Goal: Information Seeking & Learning: Learn about a topic

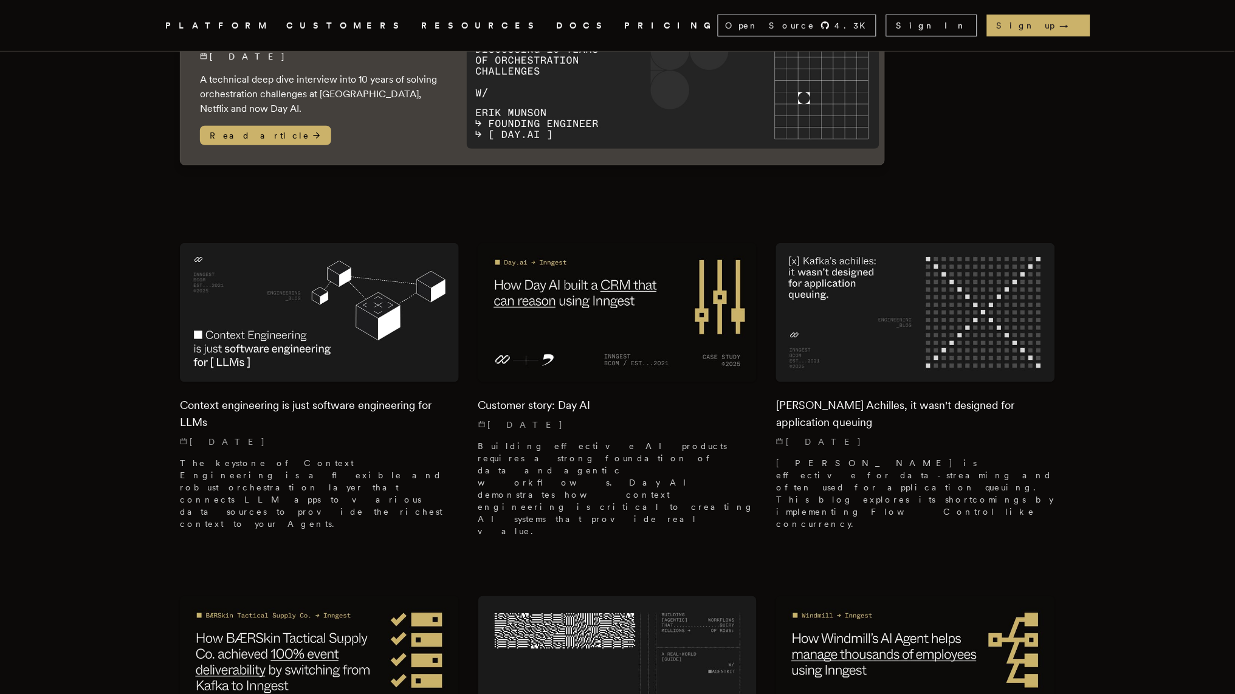
scroll to position [101, 0]
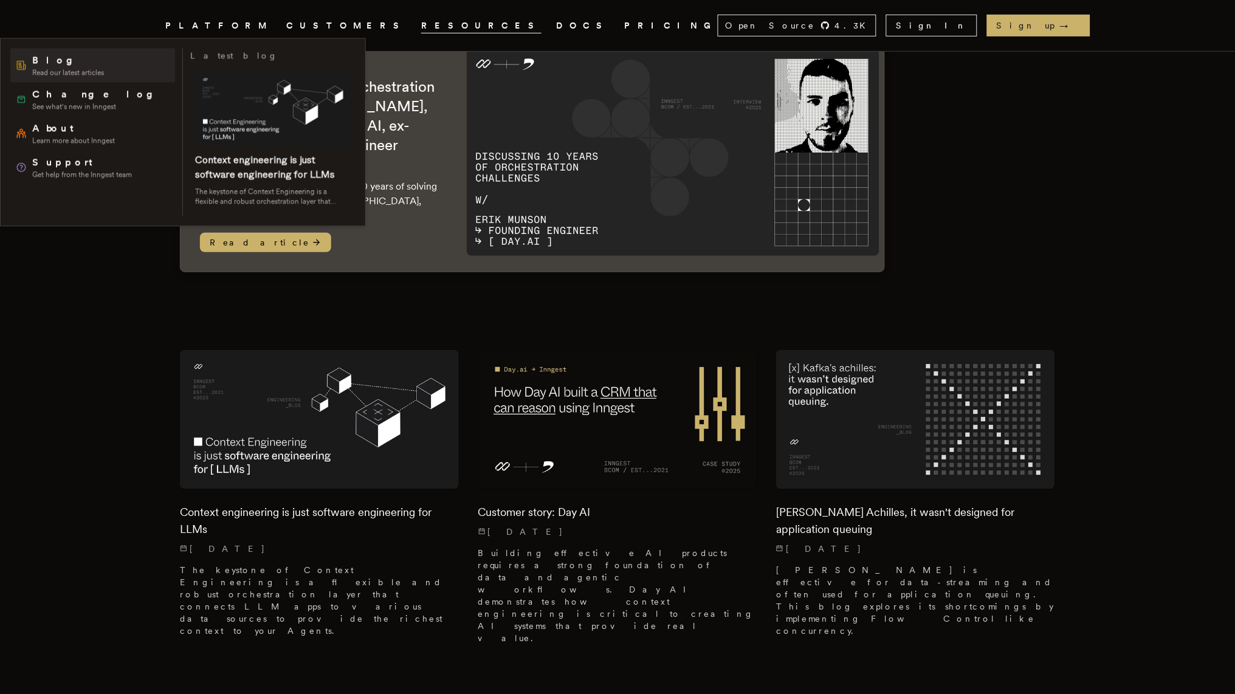
click at [76, 58] on span "Blog" at bounding box center [68, 60] width 72 height 15
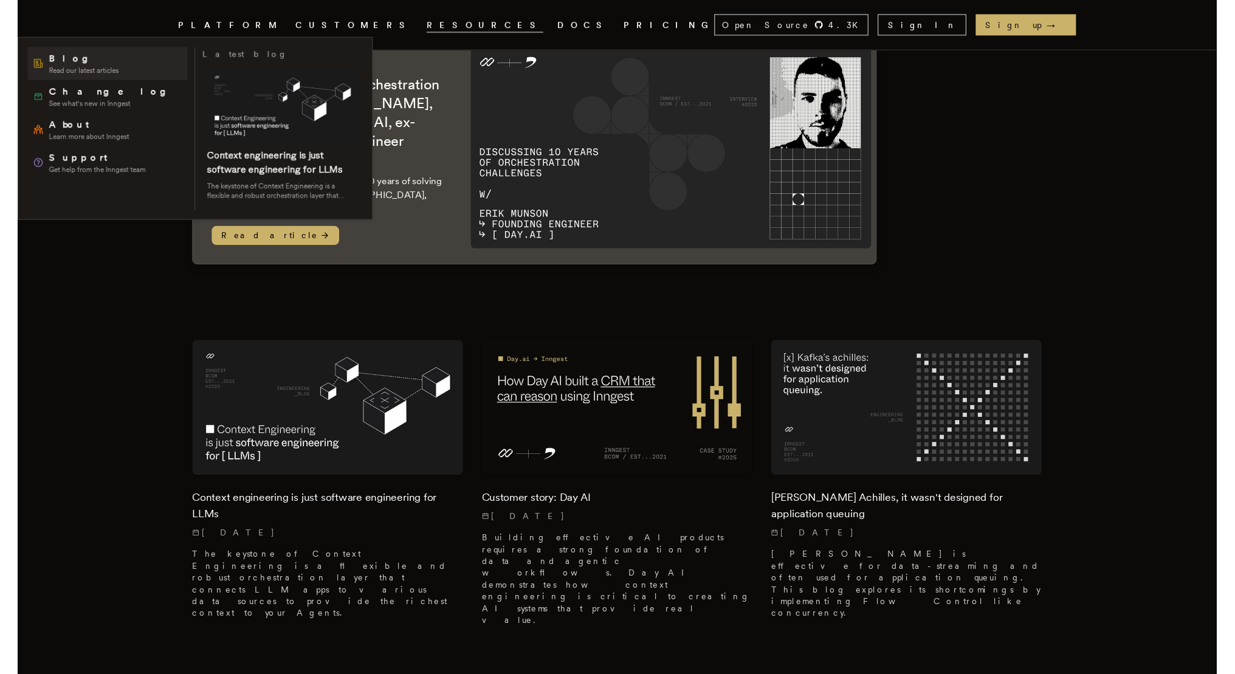
scroll to position [0, 0]
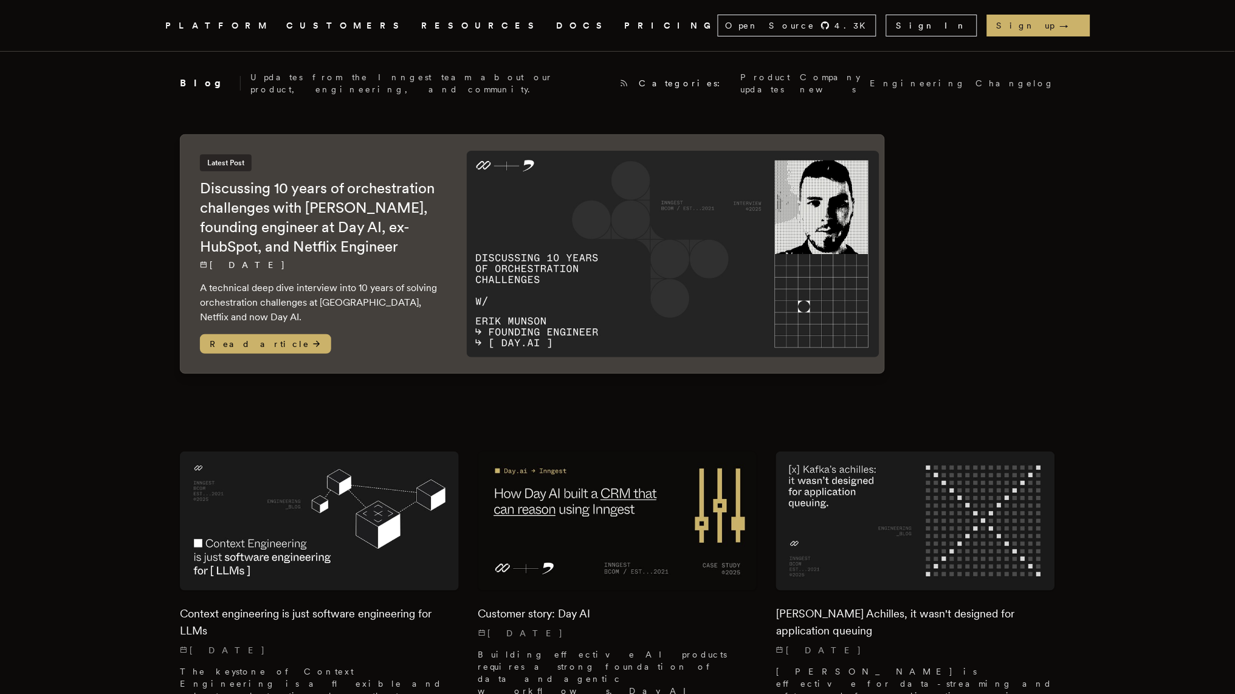
click at [331, 19] on link "CUSTOMERS" at bounding box center [346, 25] width 120 height 15
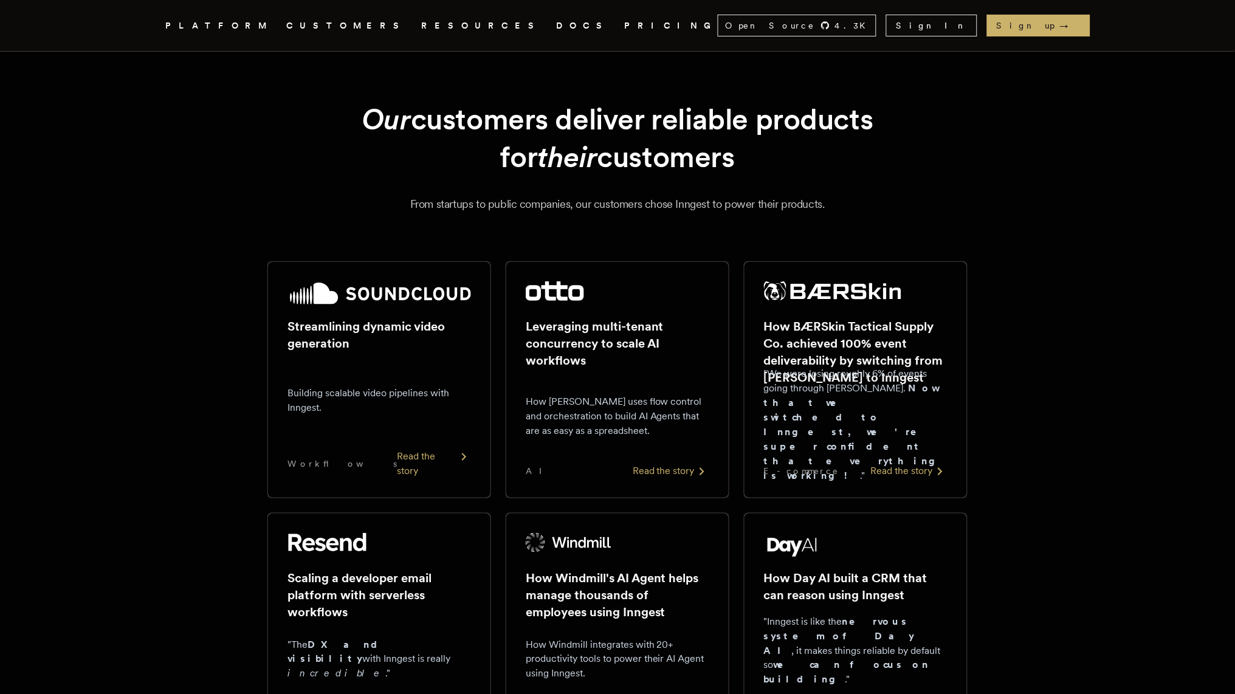
click at [824, 550] on div at bounding box center [856, 545] width 184 height 24
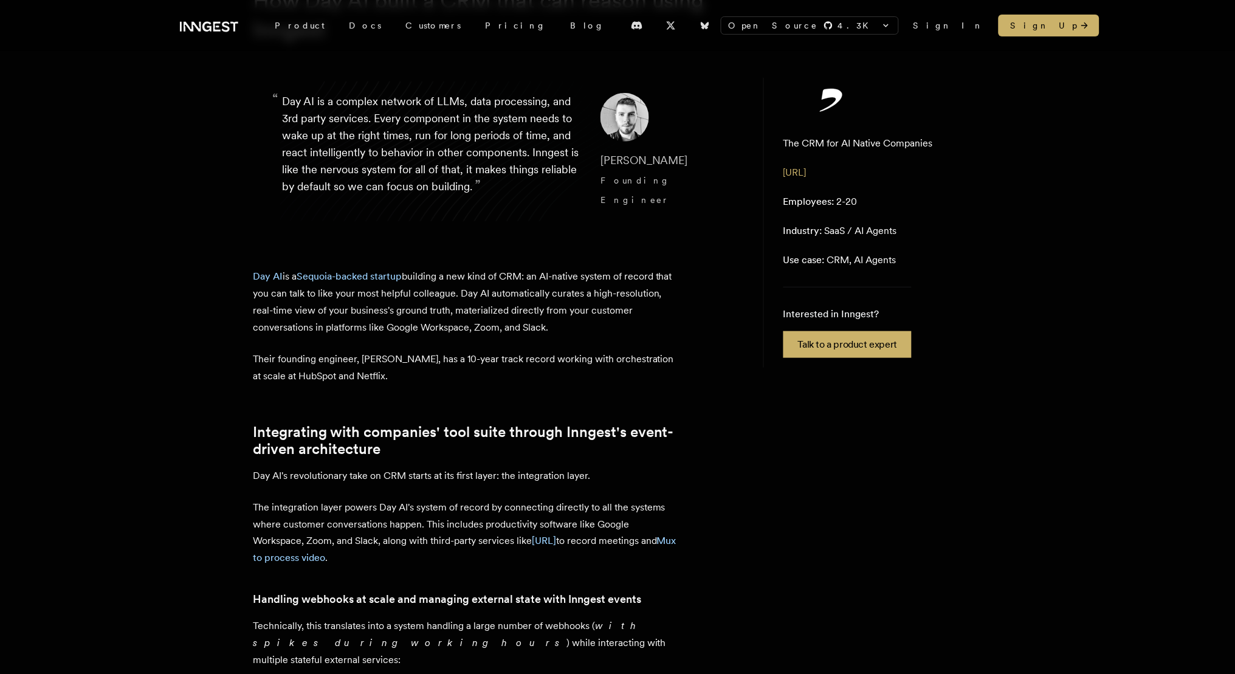
scroll to position [127, 0]
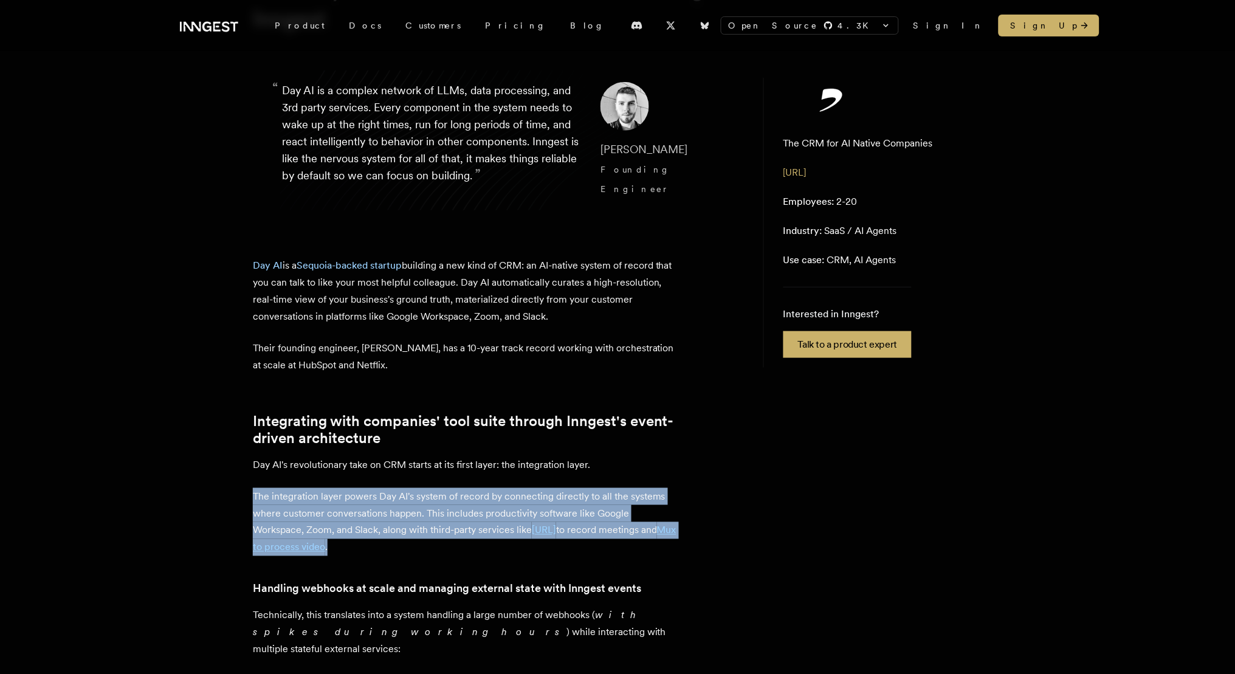
drag, startPoint x: 253, startPoint y: 469, endPoint x: 385, endPoint y: 515, distance: 139.9
click at [385, 515] on p "The integration layer powers Day AI's system of record by connecting directly t…" at bounding box center [465, 522] width 425 height 68
copy p "The integration layer powers Day AI's system of record by connecting directly t…"
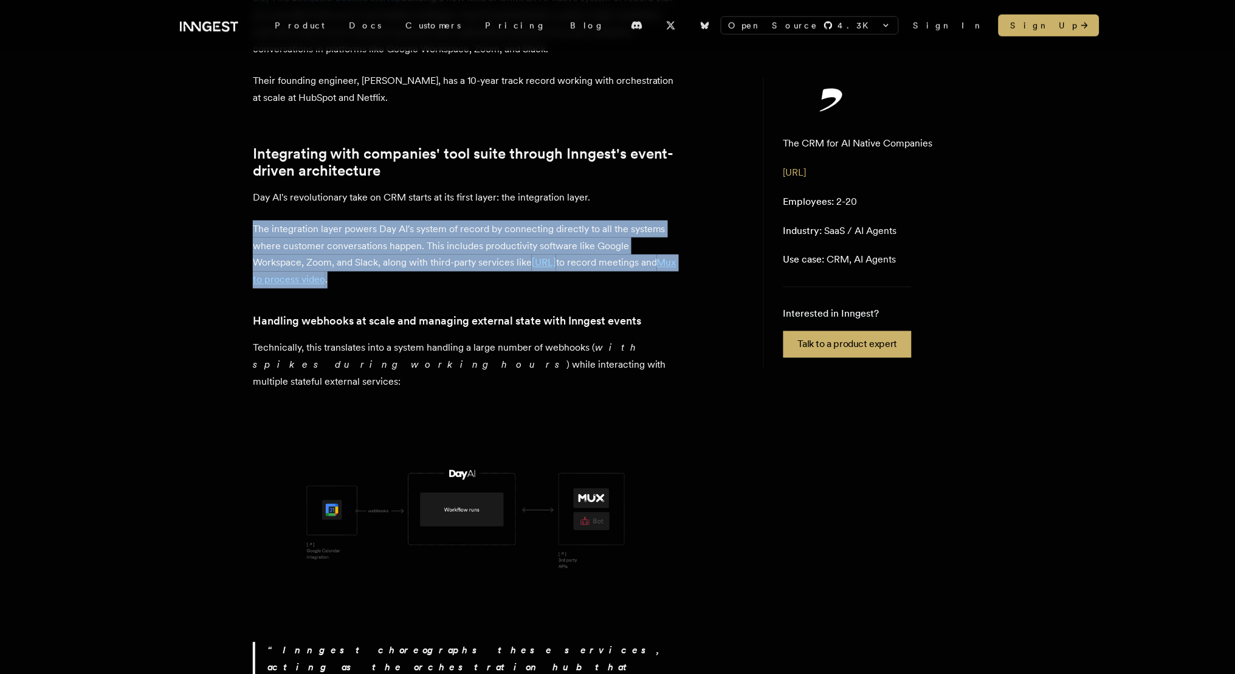
scroll to position [396, 0]
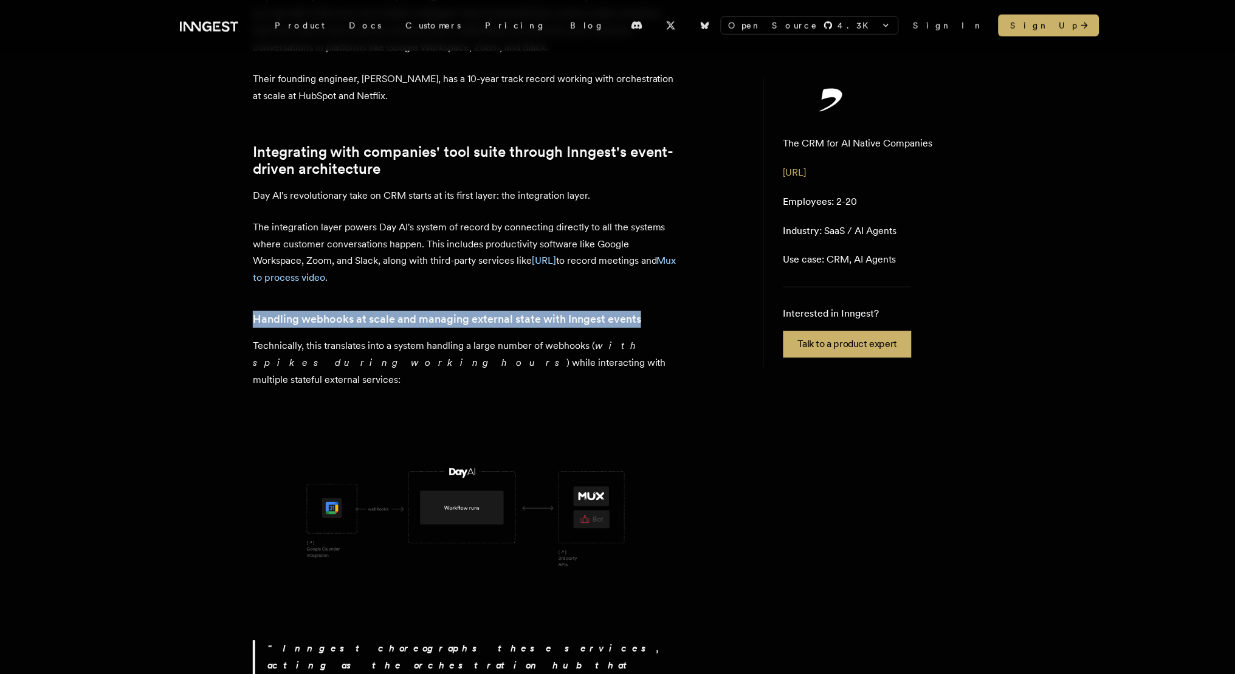
drag, startPoint x: 669, startPoint y: 289, endPoint x: 252, endPoint y: 285, distance: 417.6
copy link "Handling webhooks at scale and managing external state with Inngest events"
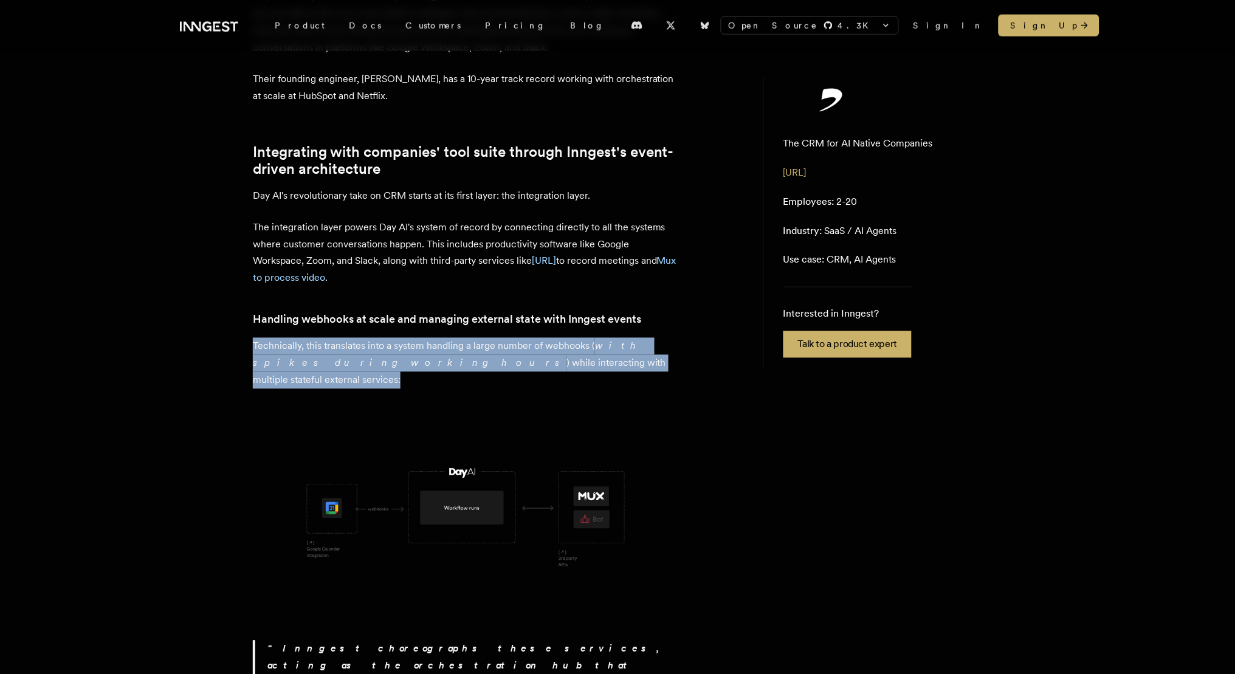
drag, startPoint x: 253, startPoint y: 317, endPoint x: 607, endPoint y: 330, distance: 353.4
click at [607, 338] on p "Technically, this translates into a system handling a large number of webhooks …" at bounding box center [465, 363] width 425 height 51
copy p "Technically, this translates into a system handling a large number of webhooks …"
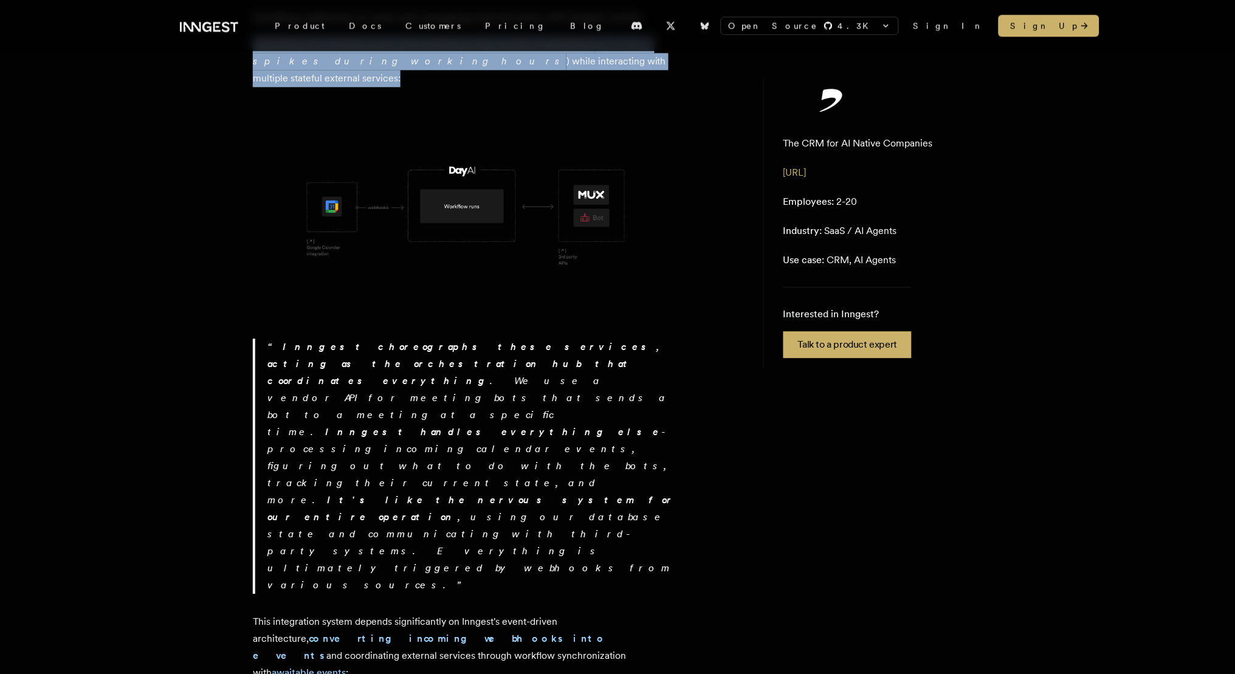
scroll to position [711, 0]
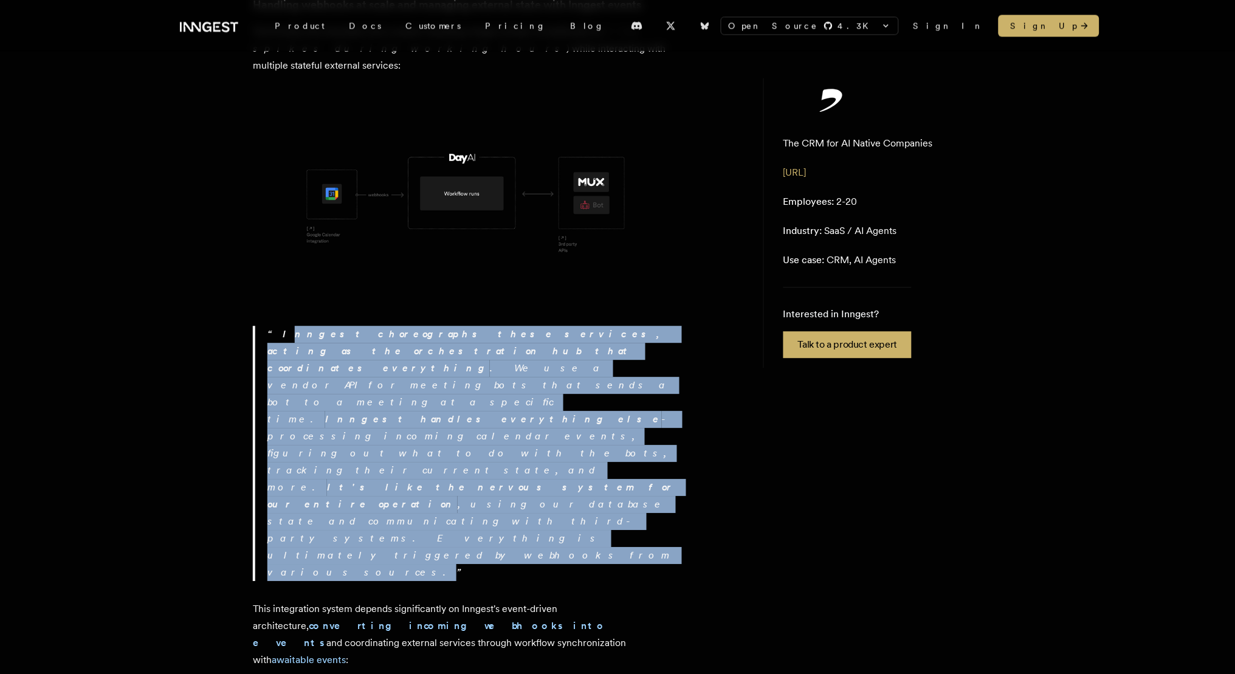
drag, startPoint x: 273, startPoint y: 281, endPoint x: 601, endPoint y: 366, distance: 338.9
click at [601, 366] on p "Inngest choreographs these services, acting as the orchestration hub that coord…" at bounding box center [472, 453] width 411 height 255
copy p "nngest choreographs these services, acting as the orchestration hub that coordi…"
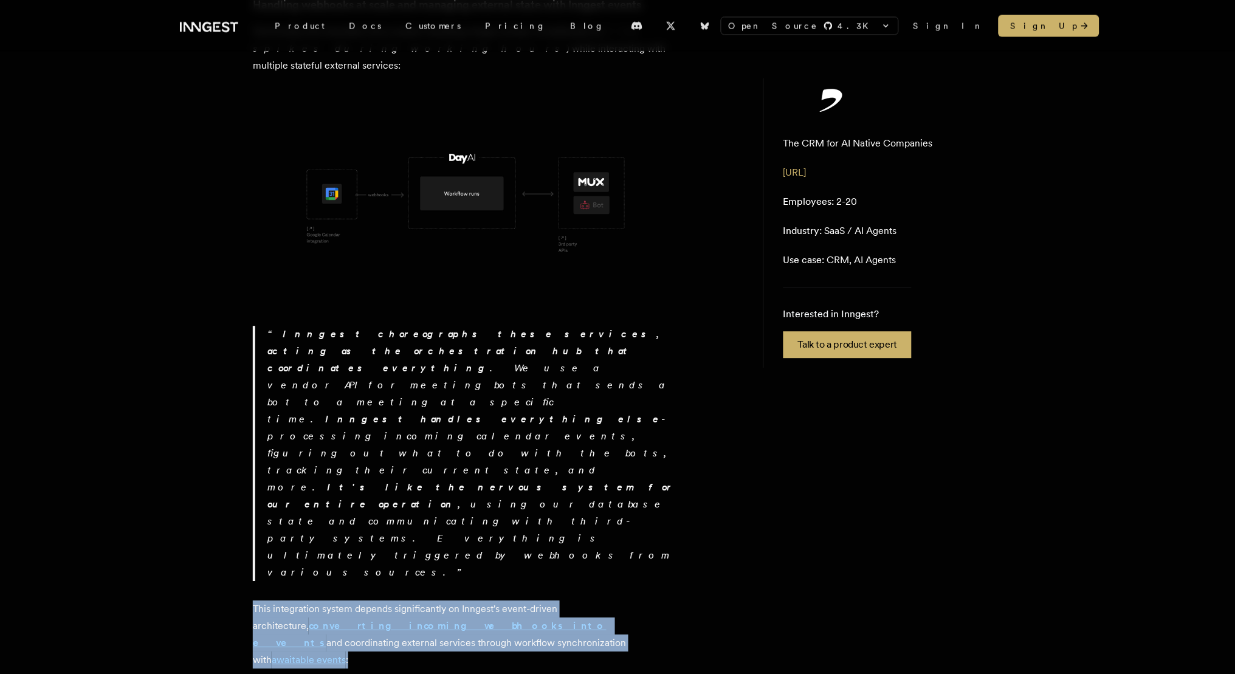
drag, startPoint x: 433, startPoint y: 437, endPoint x: 212, endPoint y: 390, distance: 226.2
copy p "This integration system depends significantly on Inngest's event-driven archite…"
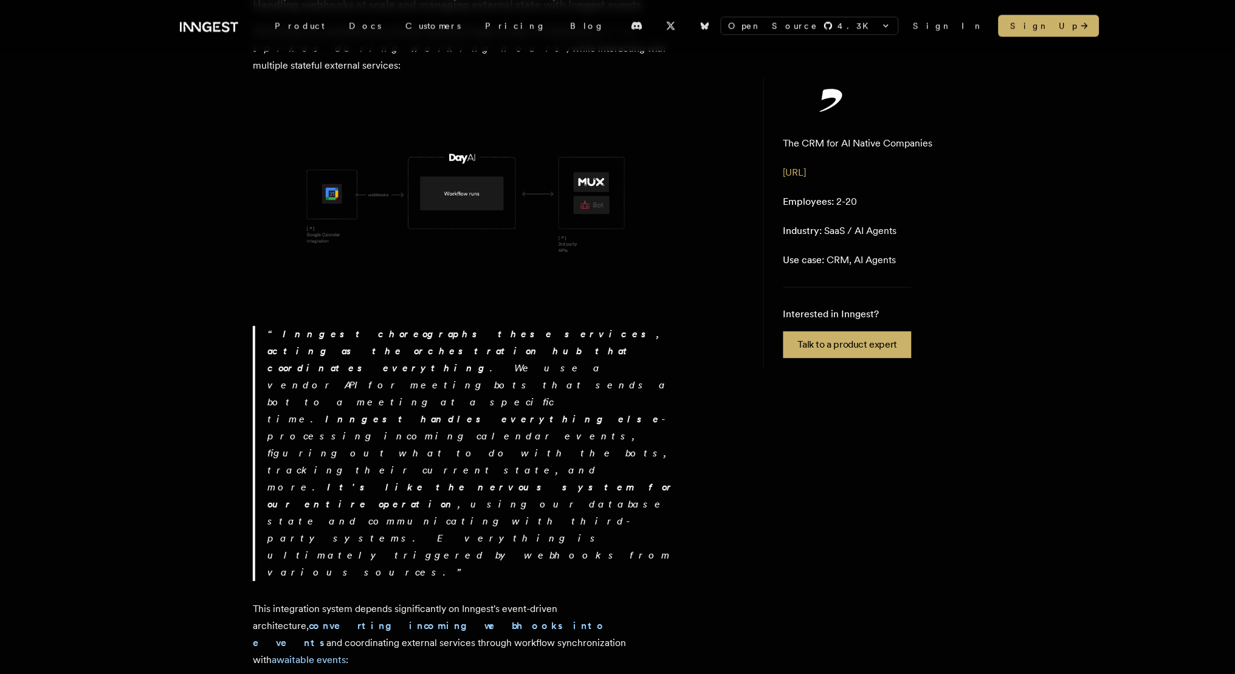
drag, startPoint x: 276, startPoint y: 468, endPoint x: 605, endPoint y: 512, distance: 331.7
drag, startPoint x: 649, startPoint y: 520, endPoint x: 273, endPoint y: 467, distance: 379.9
copy p "For this part of the system, “ wait for events” makes our work much easier beca…"
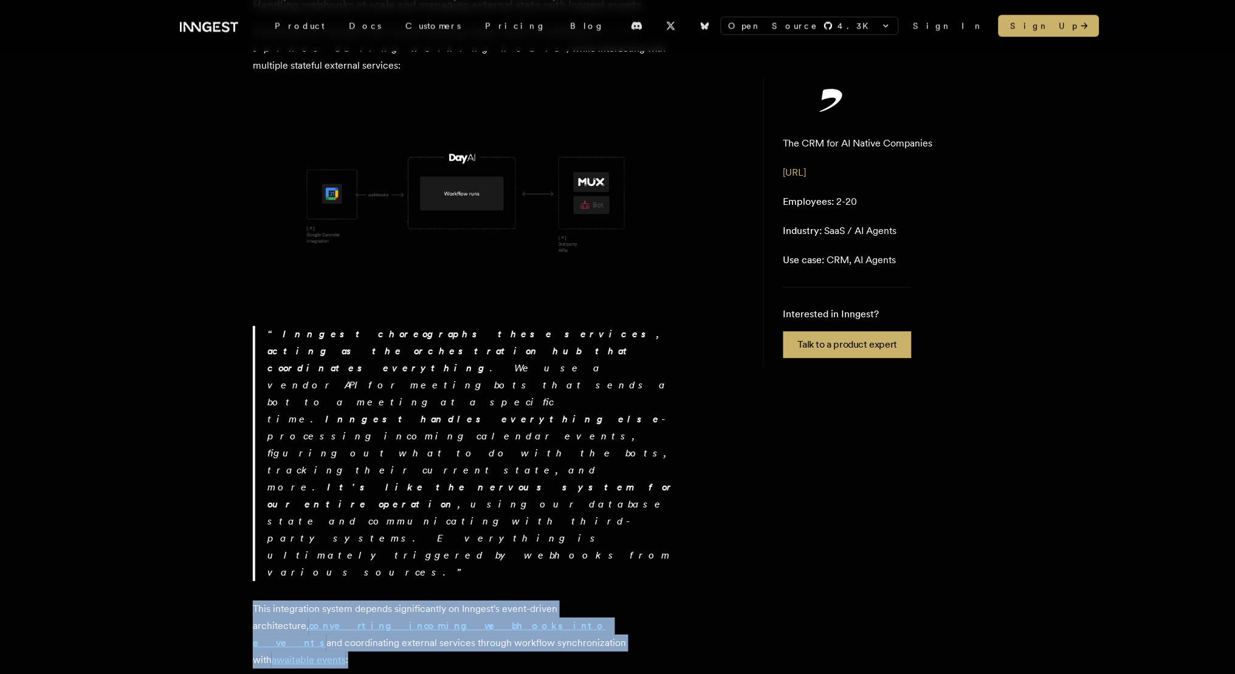
drag, startPoint x: 428, startPoint y: 434, endPoint x: 250, endPoint y: 400, distance: 181.9
copy p "This integration system depends significantly on Inngest's event-driven archite…"
drag, startPoint x: 273, startPoint y: 468, endPoint x: 649, endPoint y: 518, distance: 379.5
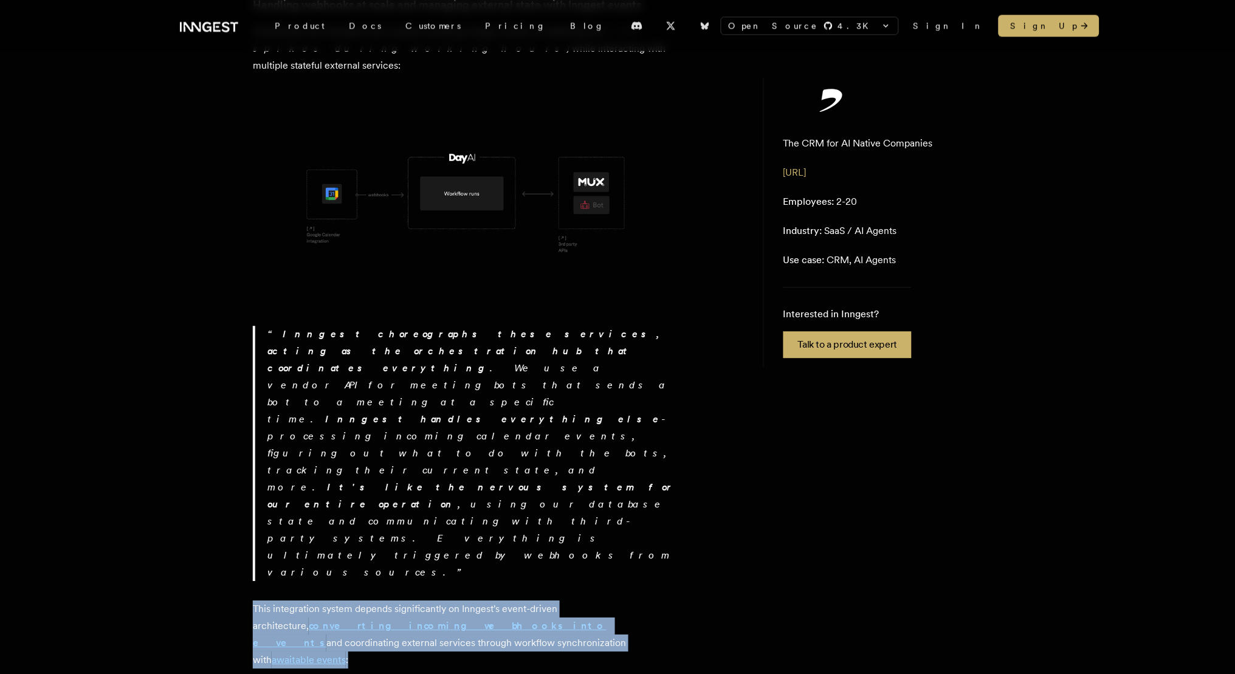
copy p "For this part of the system, “ wait for events” makes our work much easier beca…"
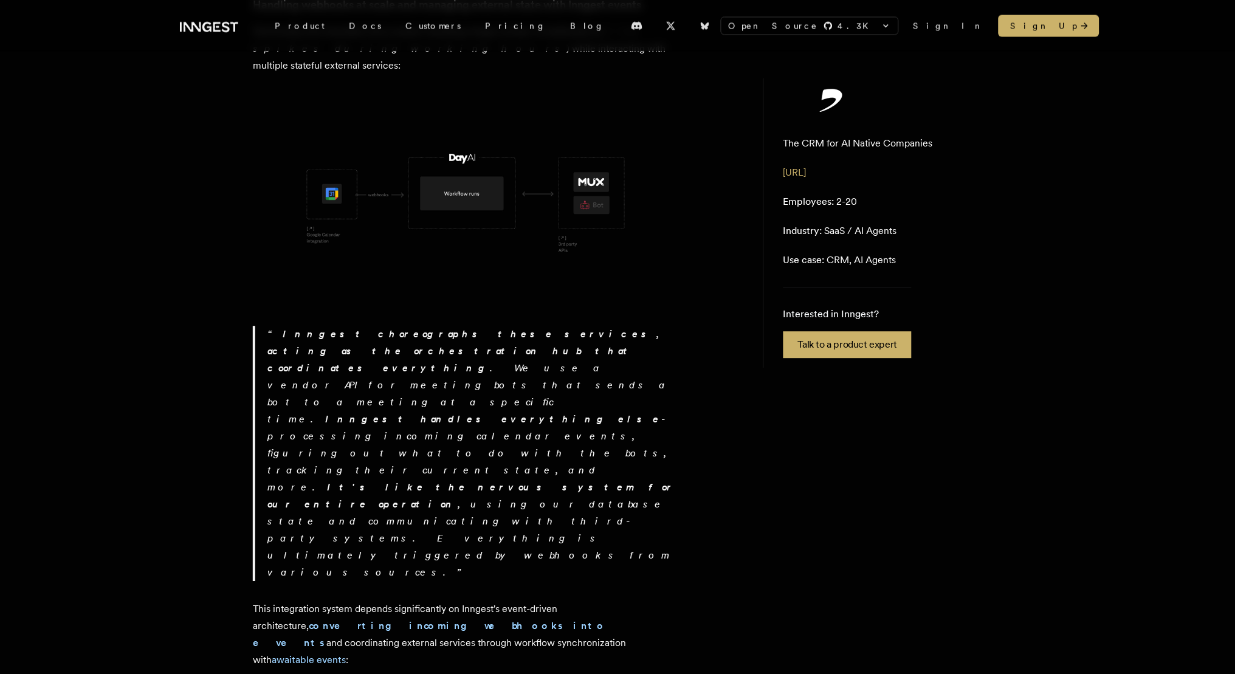
drag, startPoint x: 633, startPoint y: 563, endPoint x: 253, endPoint y: 566, distance: 379.3
copy link "Day AI's reliability layer: Inngest durable workflows and events replay"
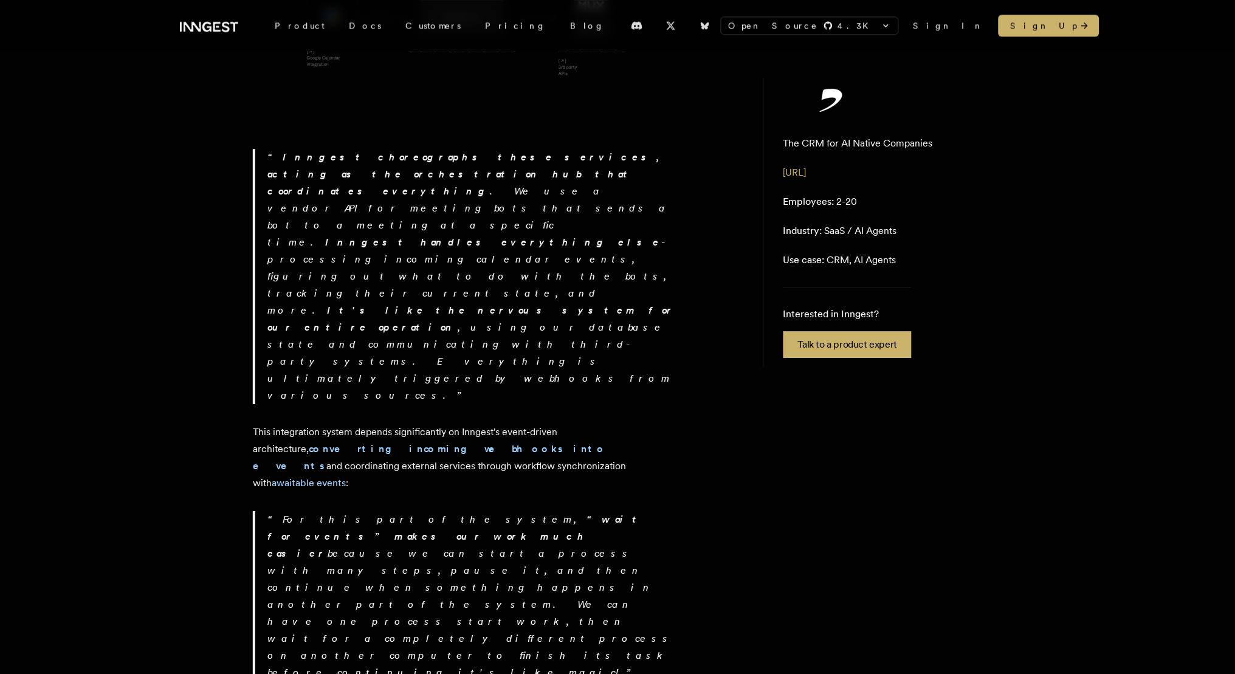
scroll to position [889, 0]
drag, startPoint x: 256, startPoint y: 408, endPoint x: 633, endPoint y: 510, distance: 390.8
drag, startPoint x: 255, startPoint y: 536, endPoint x: 548, endPoint y: 558, distance: 293.8
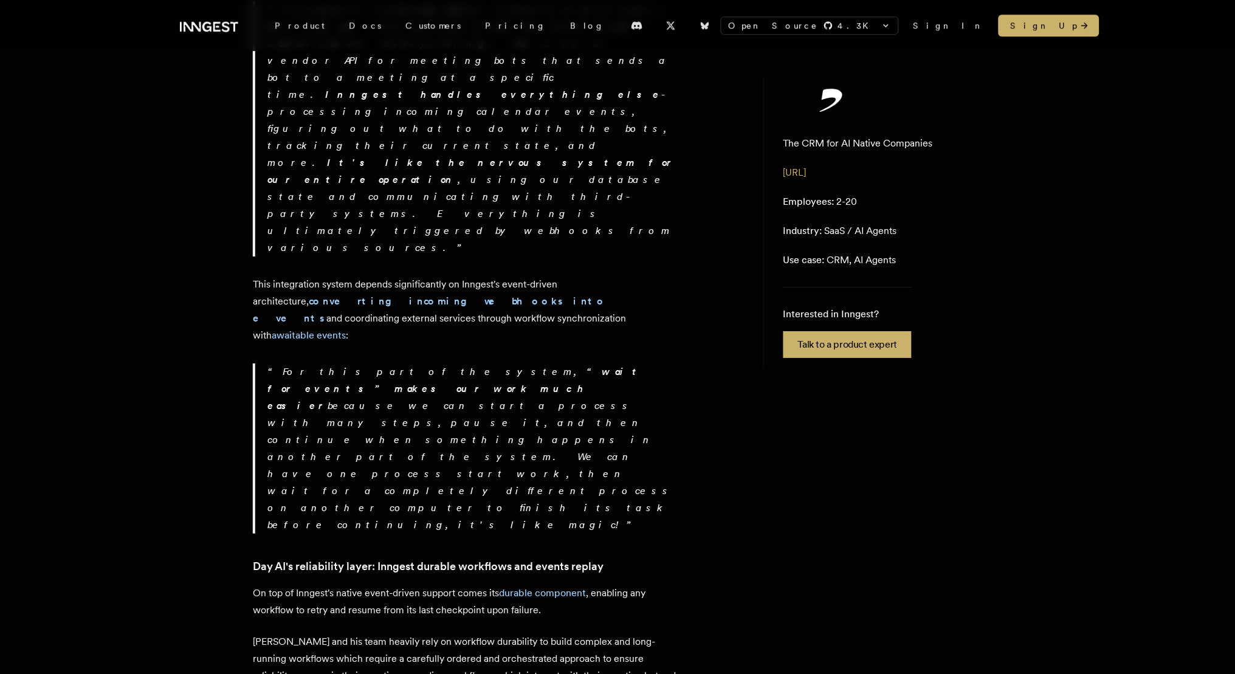
scroll to position [1038, 0]
drag, startPoint x: 273, startPoint y: 439, endPoint x: 528, endPoint y: 504, distance: 262.2
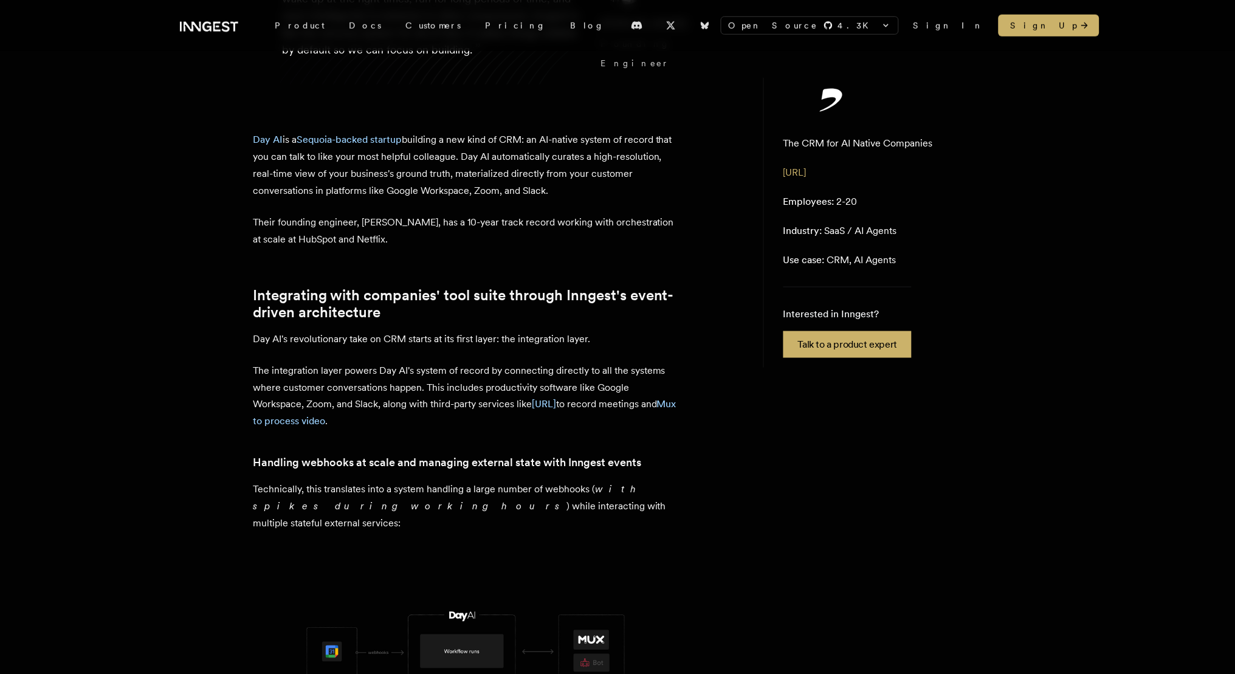
scroll to position [253, 0]
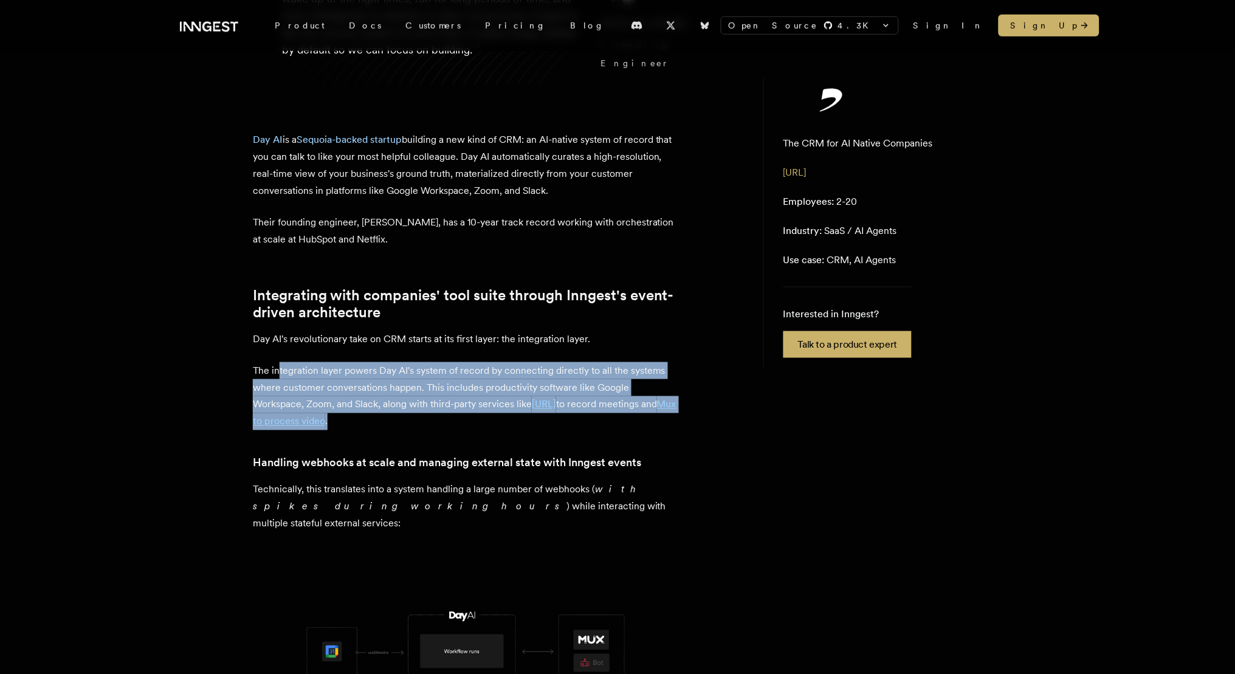
drag, startPoint x: 280, startPoint y: 345, endPoint x: 418, endPoint y: 395, distance: 146.1
click at [418, 395] on p "The integration layer powers Day AI's system of record by connecting directly t…" at bounding box center [465, 396] width 425 height 68
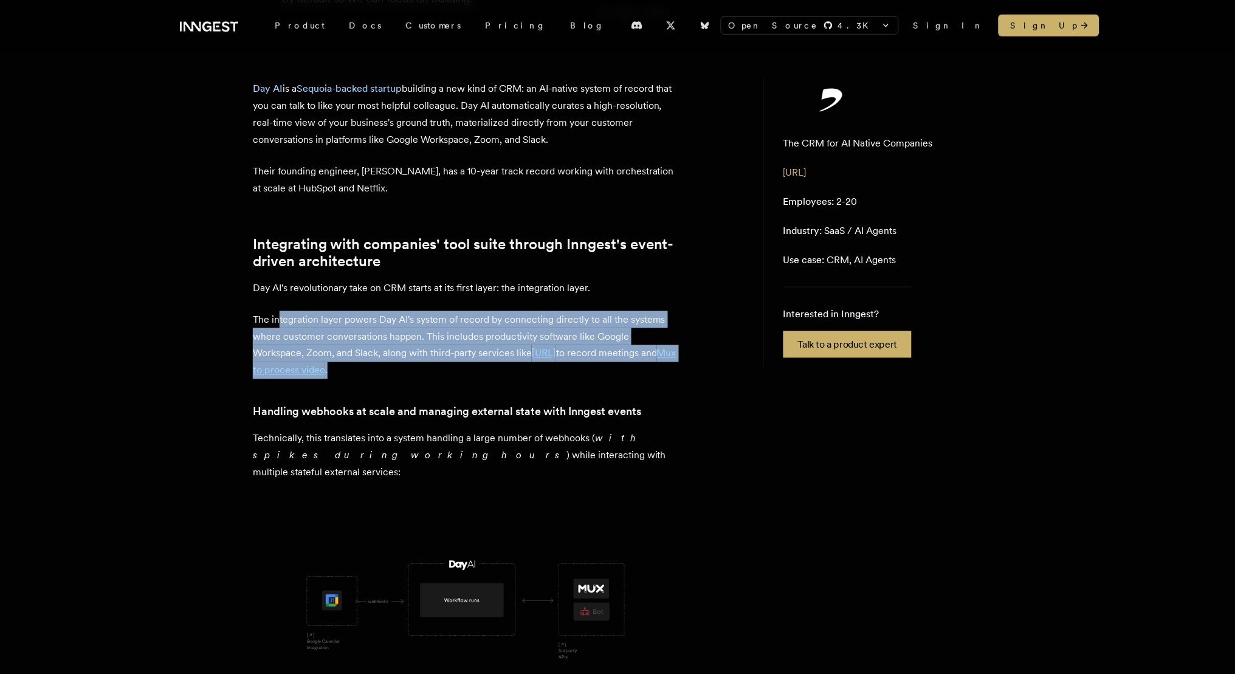
scroll to position [276, 0]
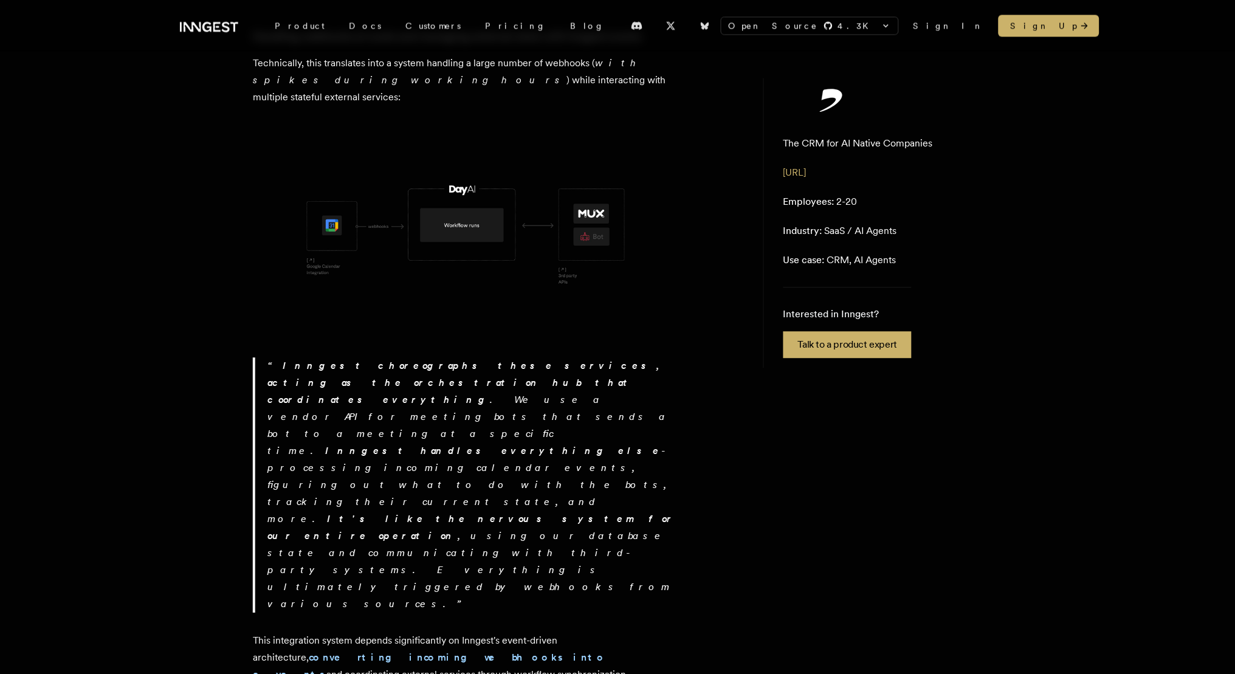
scroll to position [679, 0]
drag, startPoint x: 274, startPoint y: 500, endPoint x: 648, endPoint y: 542, distance: 376.7
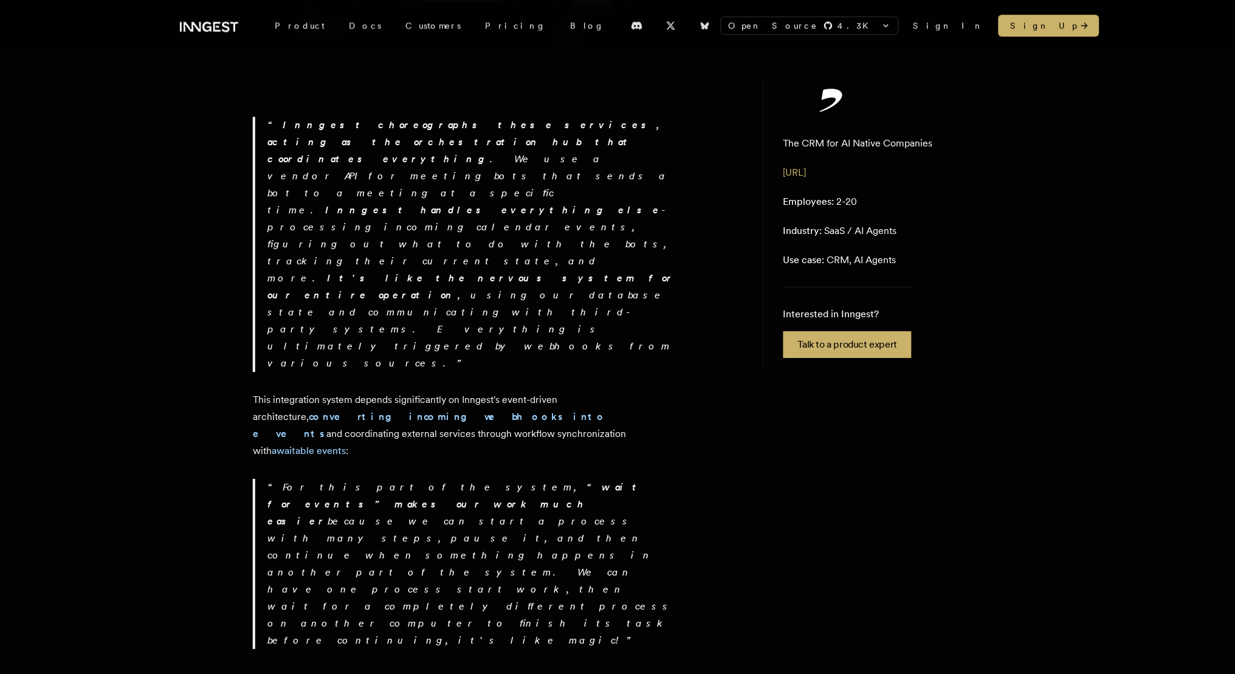
scroll to position [921, 0]
drag, startPoint x: 613, startPoint y: 351, endPoint x: 252, endPoint y: 347, distance: 361.0
click at [253, 673] on h3 "Day AI's reliability layer: Inngest durable workflows and events replay" at bounding box center [465, 681] width 425 height 17
drag, startPoint x: 253, startPoint y: 376, endPoint x: 524, endPoint y: 522, distance: 307.3
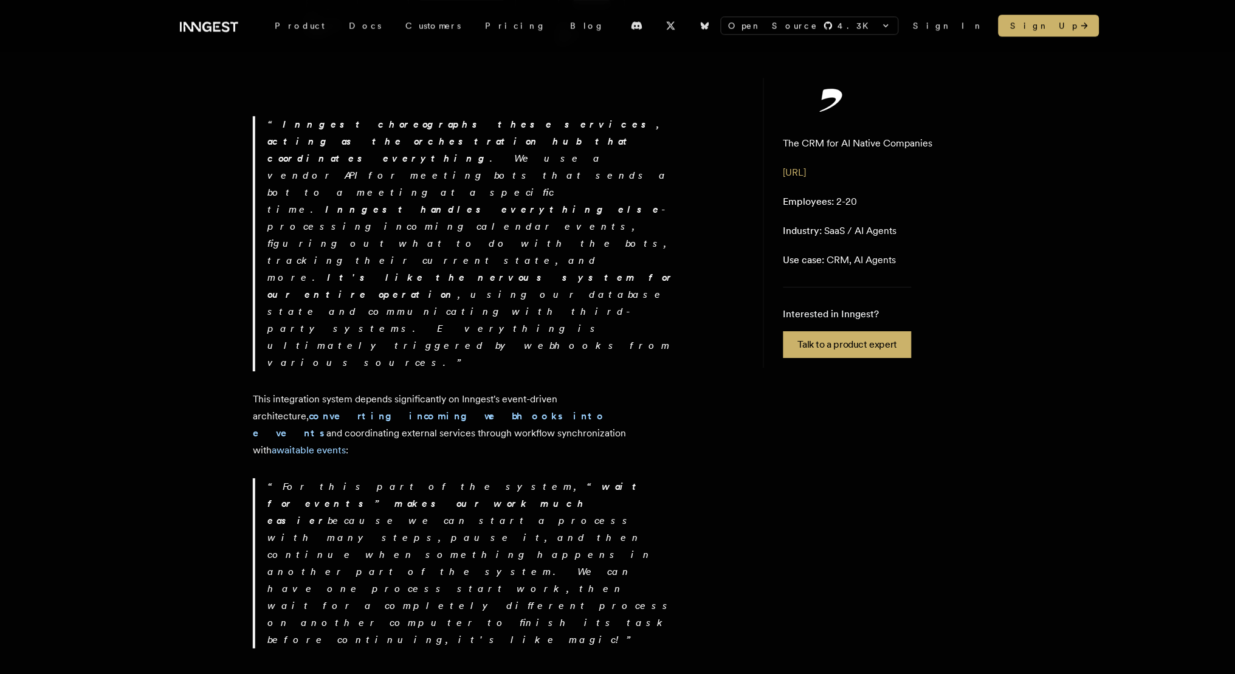
drag, startPoint x: 633, startPoint y: 475, endPoint x: 242, endPoint y: 378, distance: 402.6
drag, startPoint x: 529, startPoint y: 521, endPoint x: 249, endPoint y: 379, distance: 314.2
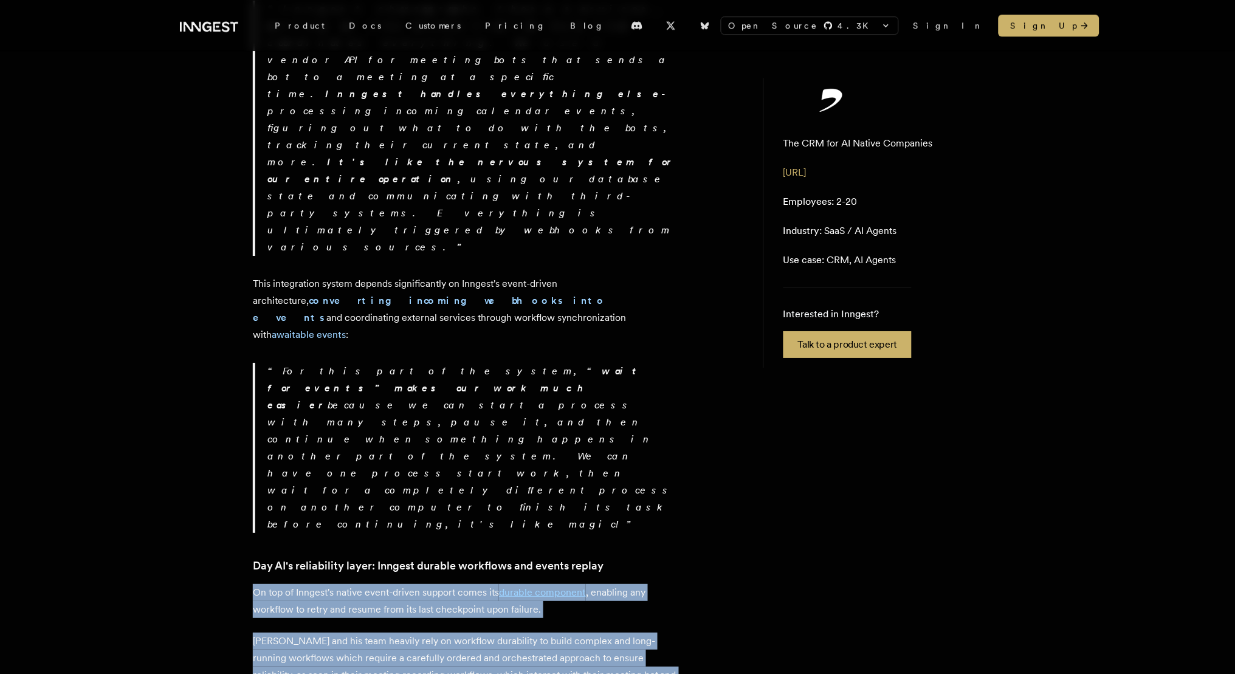
scroll to position [1039, 0]
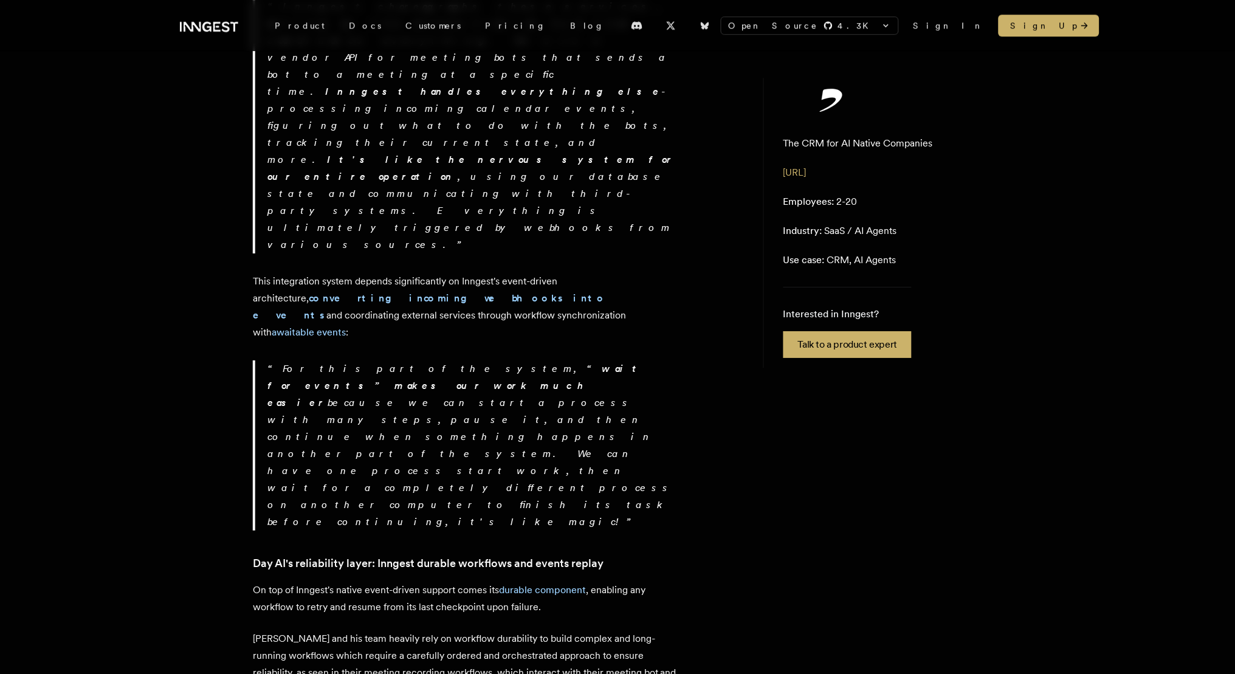
drag, startPoint x: 273, startPoint y: 436, endPoint x: 522, endPoint y: 504, distance: 258.2
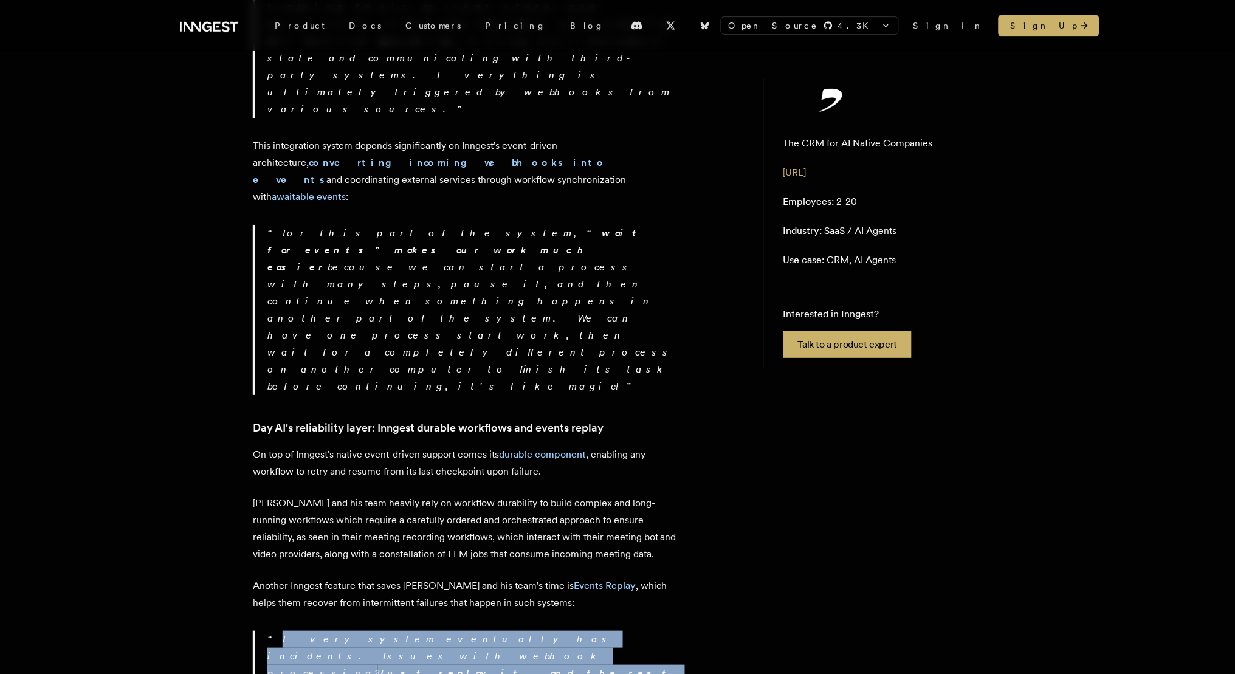
scroll to position [1190, 0]
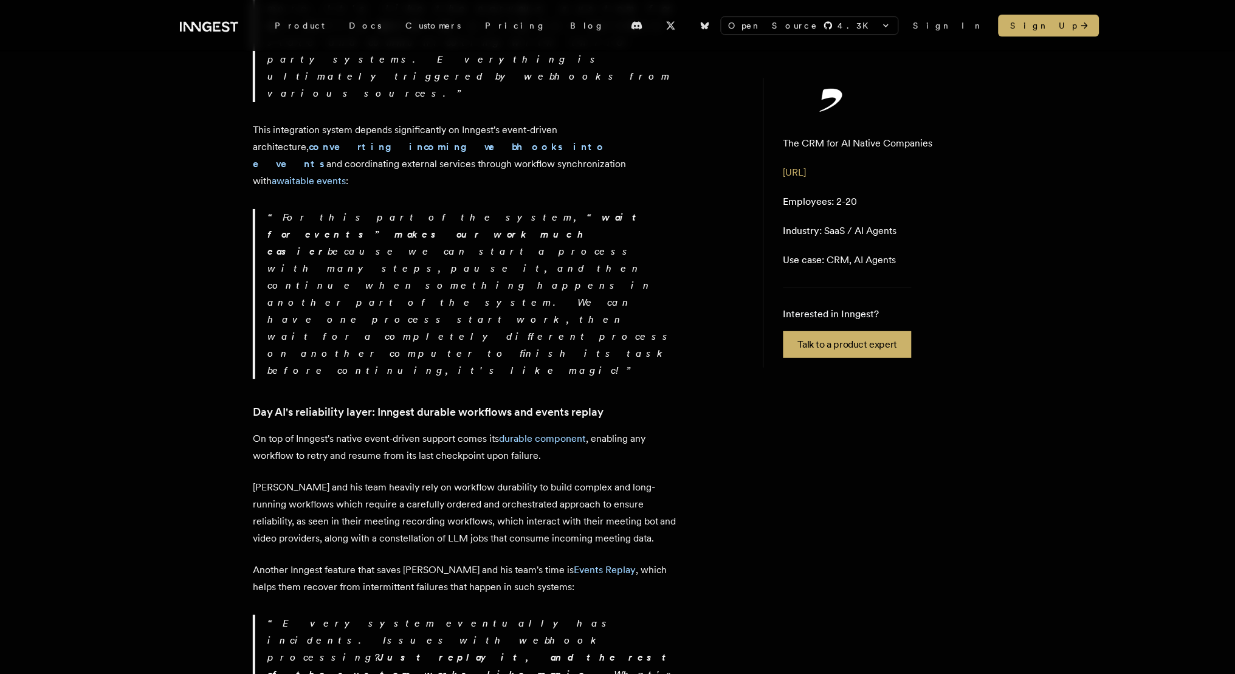
drag, startPoint x: 237, startPoint y: 400, endPoint x: 380, endPoint y: 421, distance: 144.3
drag, startPoint x: 253, startPoint y: 450, endPoint x: 342, endPoint y: 503, distance: 103.8
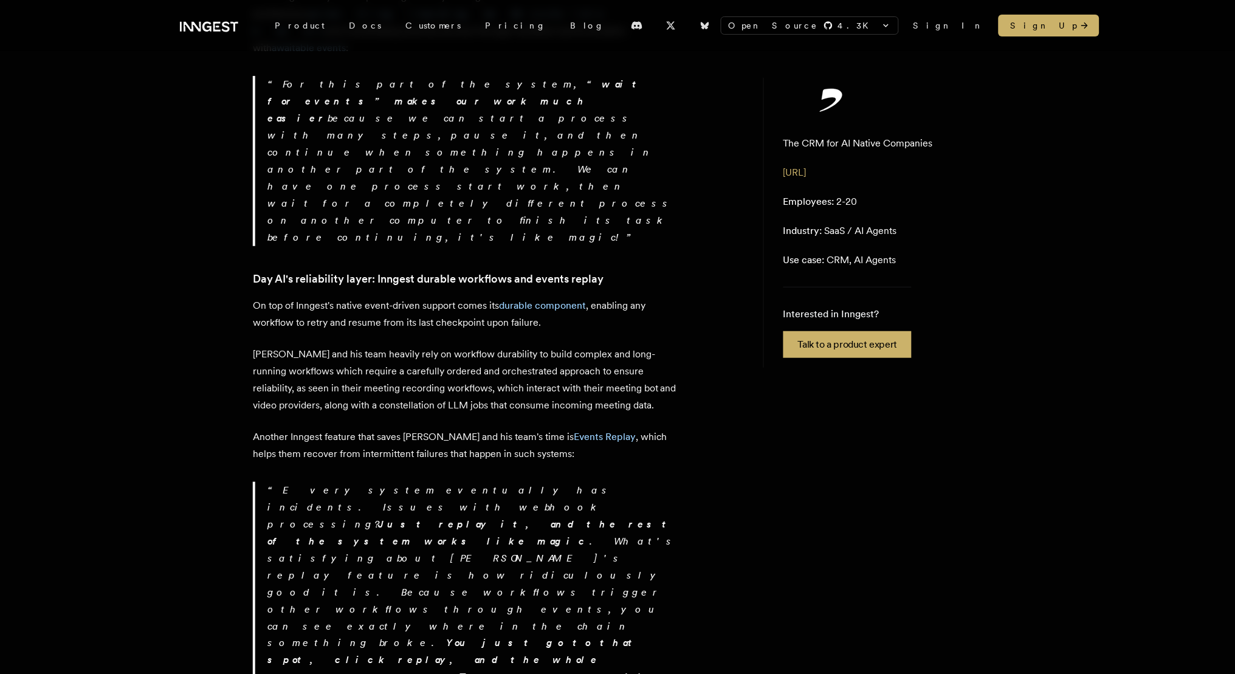
scroll to position [1324, 0]
drag, startPoint x: 253, startPoint y: 396, endPoint x: 603, endPoint y: 421, distance: 350.4
drag, startPoint x: 273, startPoint y: 467, endPoint x: 645, endPoint y: 566, distance: 385.1
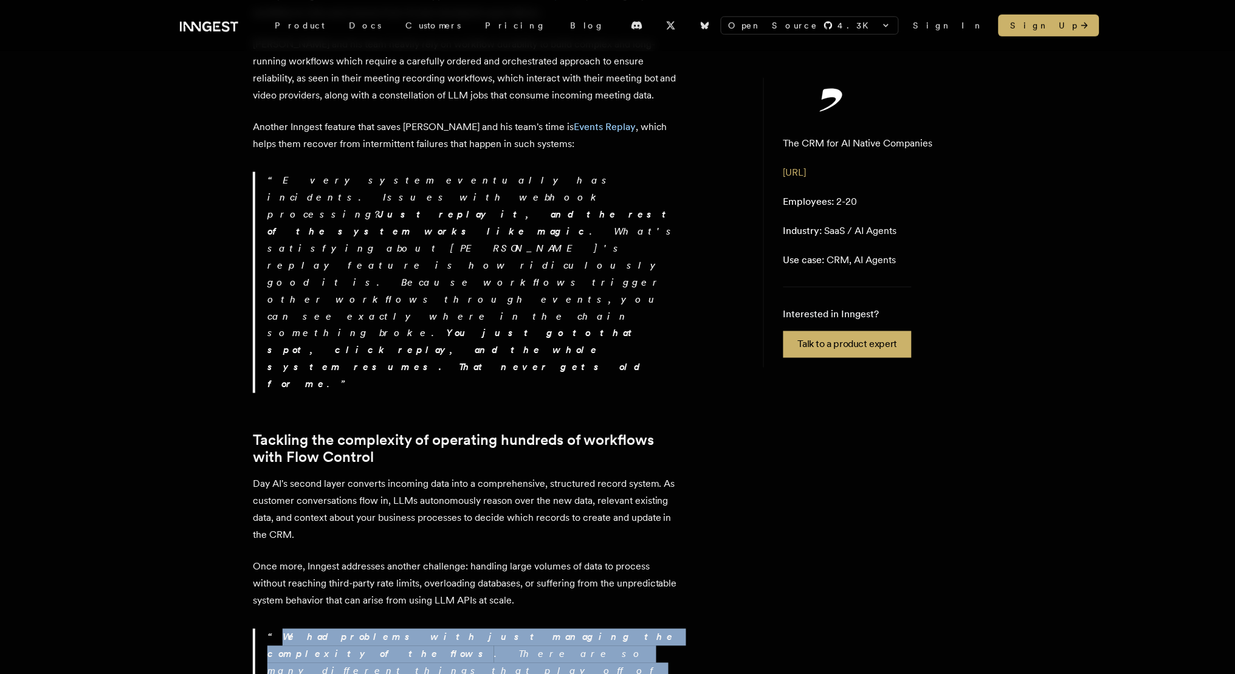
scroll to position [1643, 0]
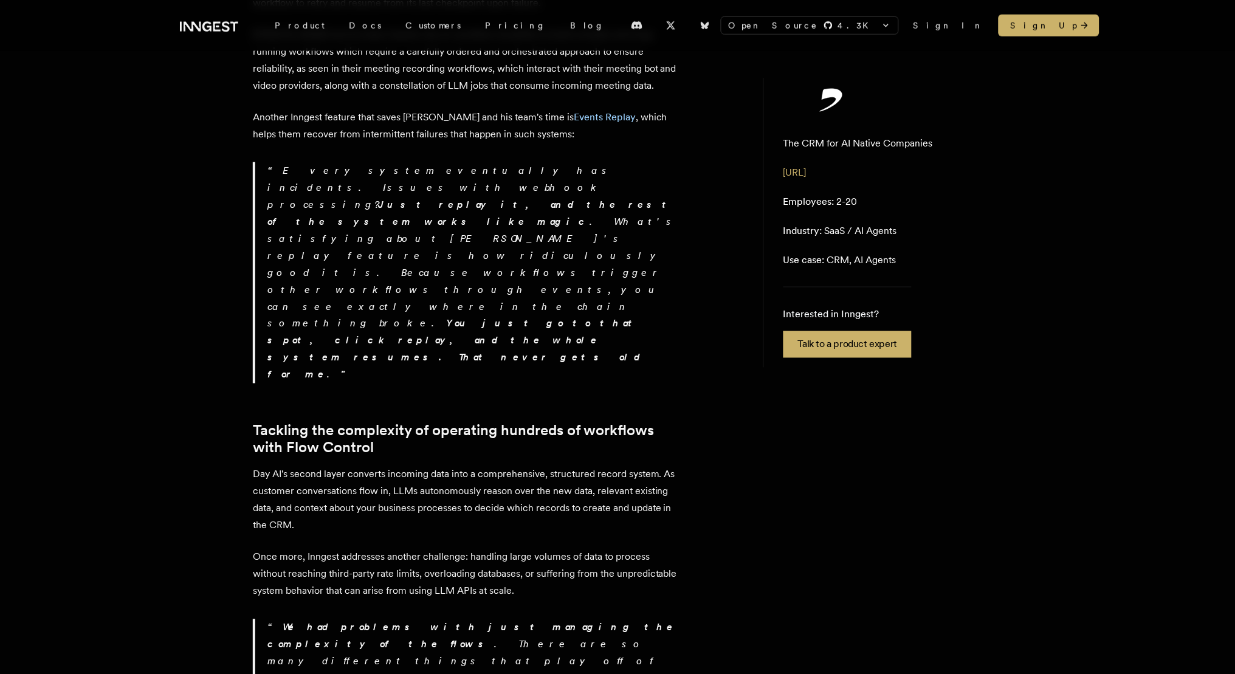
drag, startPoint x: 519, startPoint y: 529, endPoint x: 204, endPoint y: 488, distance: 317.5
click at [204, 488] on div "Customer story - Day AI How Day AI built a CRM that can reason using Inngest “ …" at bounding box center [617, 446] width 972 height 4019
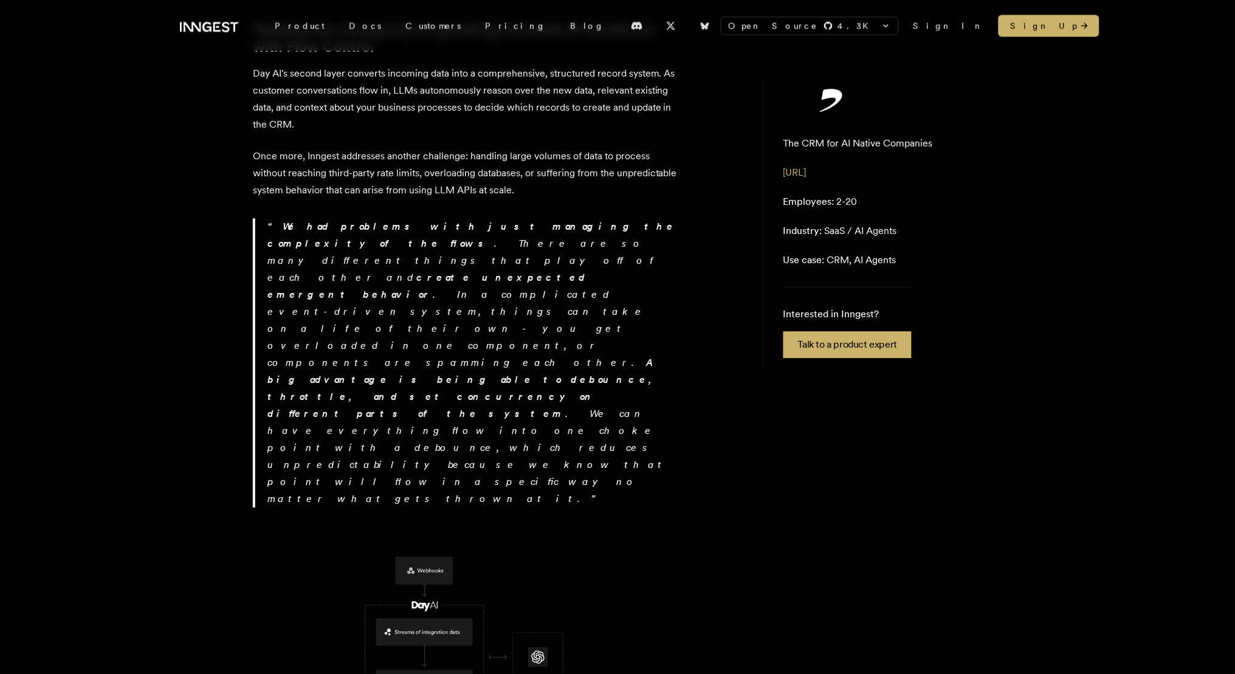
scroll to position [2043, 0]
drag, startPoint x: 621, startPoint y: 304, endPoint x: 218, endPoint y: 306, distance: 402.3
click at [218, 306] on div "Customer story - Day AI How Day AI built a CRM that can reason using Inngest “ …" at bounding box center [617, 46] width 972 height 4019
drag, startPoint x: 254, startPoint y: 330, endPoint x: 509, endPoint y: 354, distance: 256.4
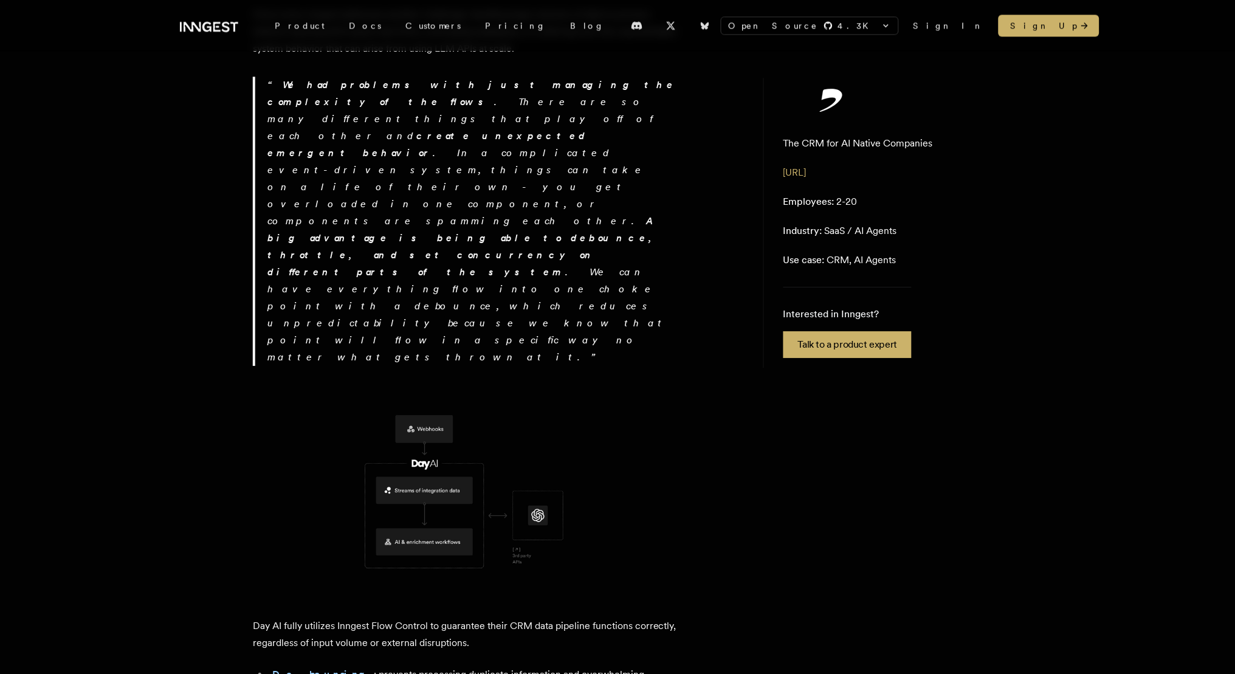
scroll to position [2165, 0]
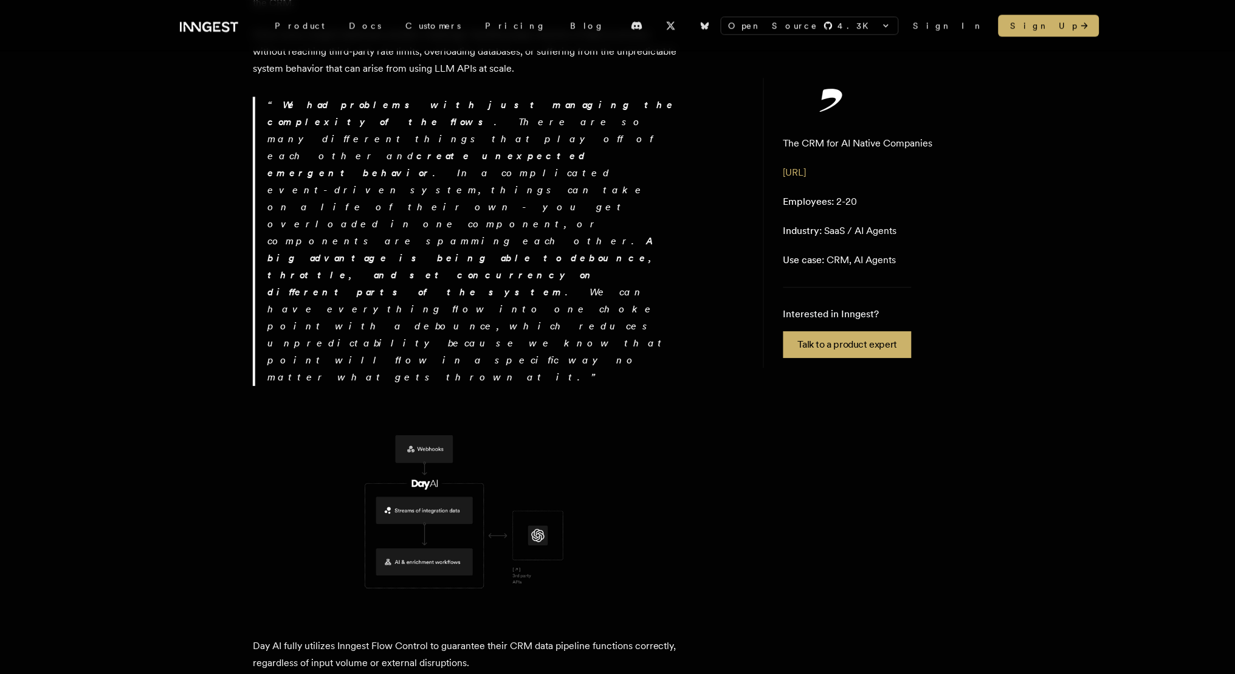
drag, startPoint x: 254, startPoint y: 273, endPoint x: 456, endPoint y: 436, distance: 259.7
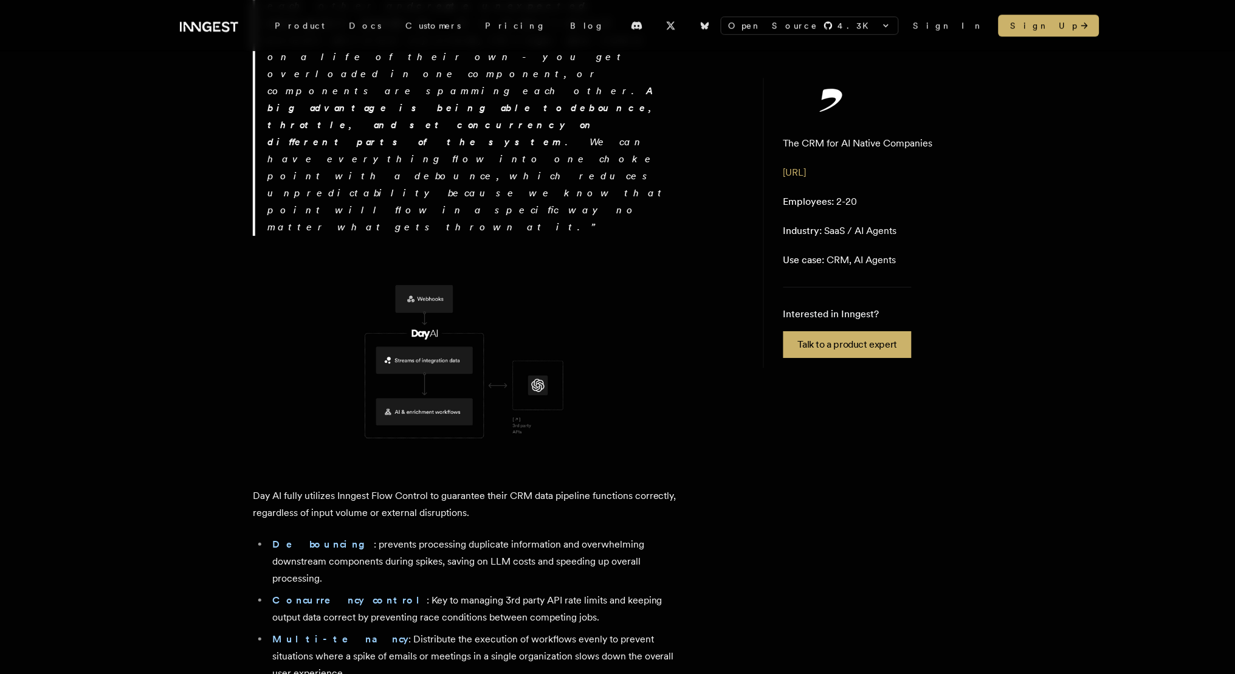
scroll to position [2317, 0]
drag, startPoint x: 255, startPoint y: 414, endPoint x: 581, endPoint y: 435, distance: 327.0
drag, startPoint x: 269, startPoint y: 465, endPoint x: 617, endPoint y: 517, distance: 352.1
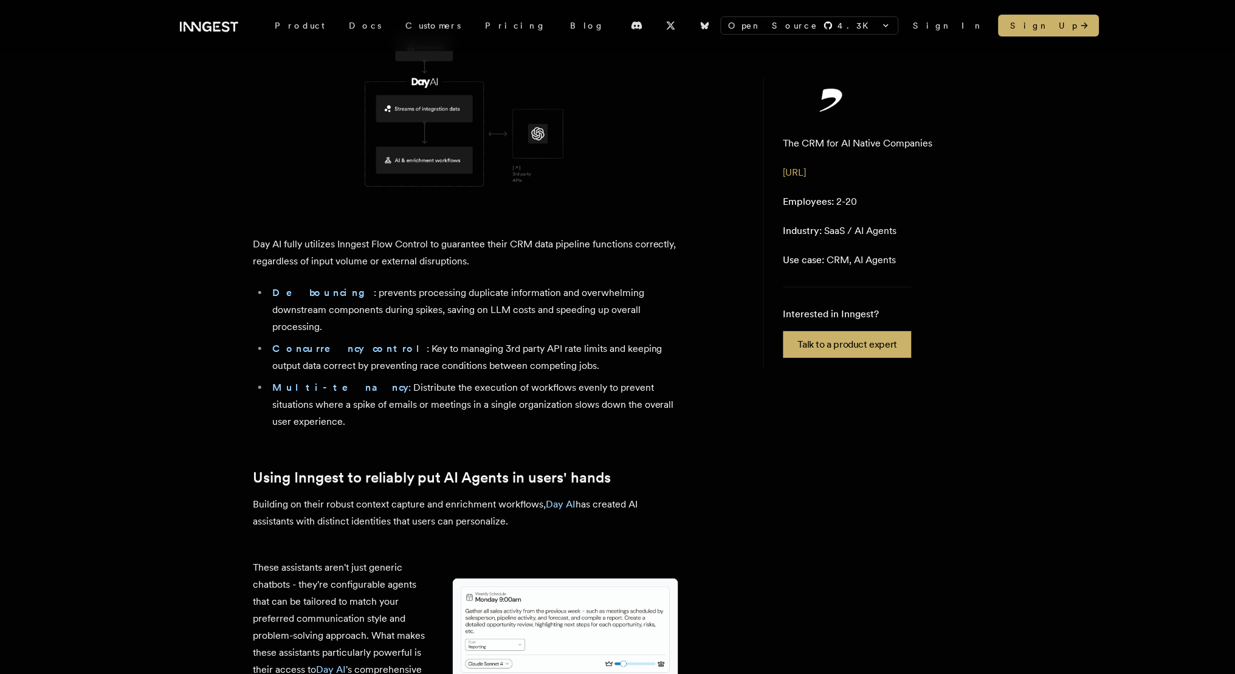
scroll to position [2571, 0]
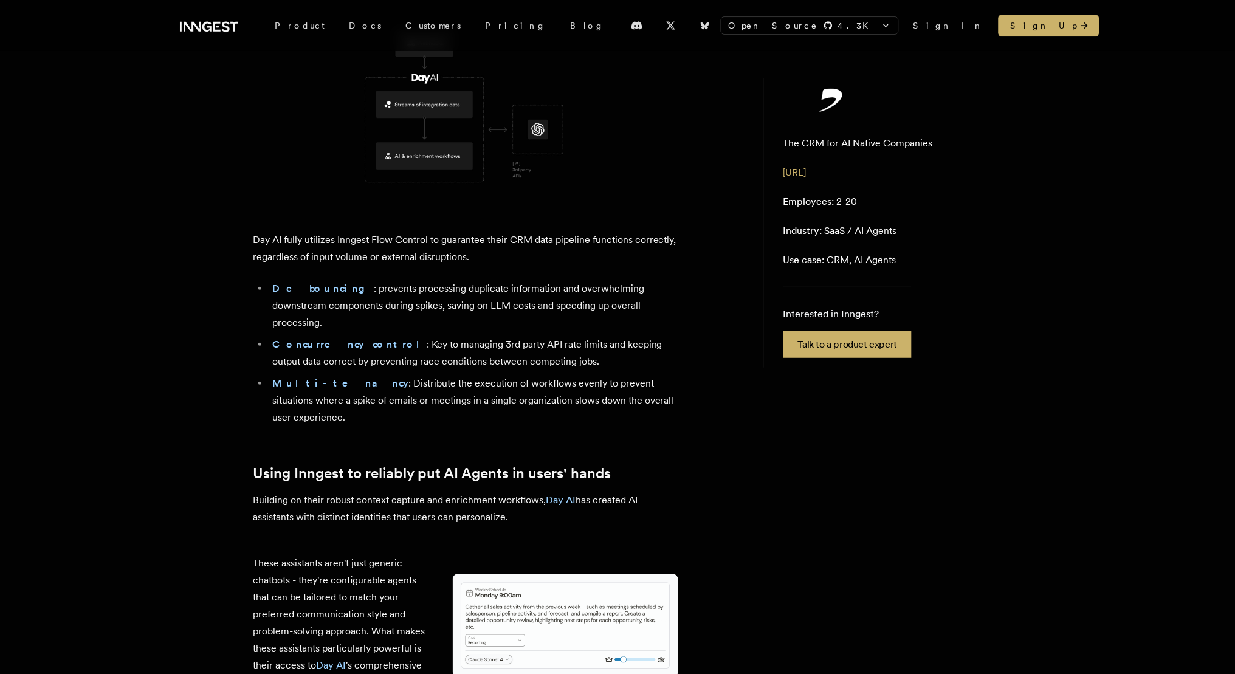
drag, startPoint x: 500, startPoint y: 318, endPoint x: 253, endPoint y: 309, distance: 246.9
drag, startPoint x: 254, startPoint y: 346, endPoint x: 621, endPoint y: 388, distance: 369.5
drag, startPoint x: 254, startPoint y: 406, endPoint x: 297, endPoint y: 456, distance: 66.4
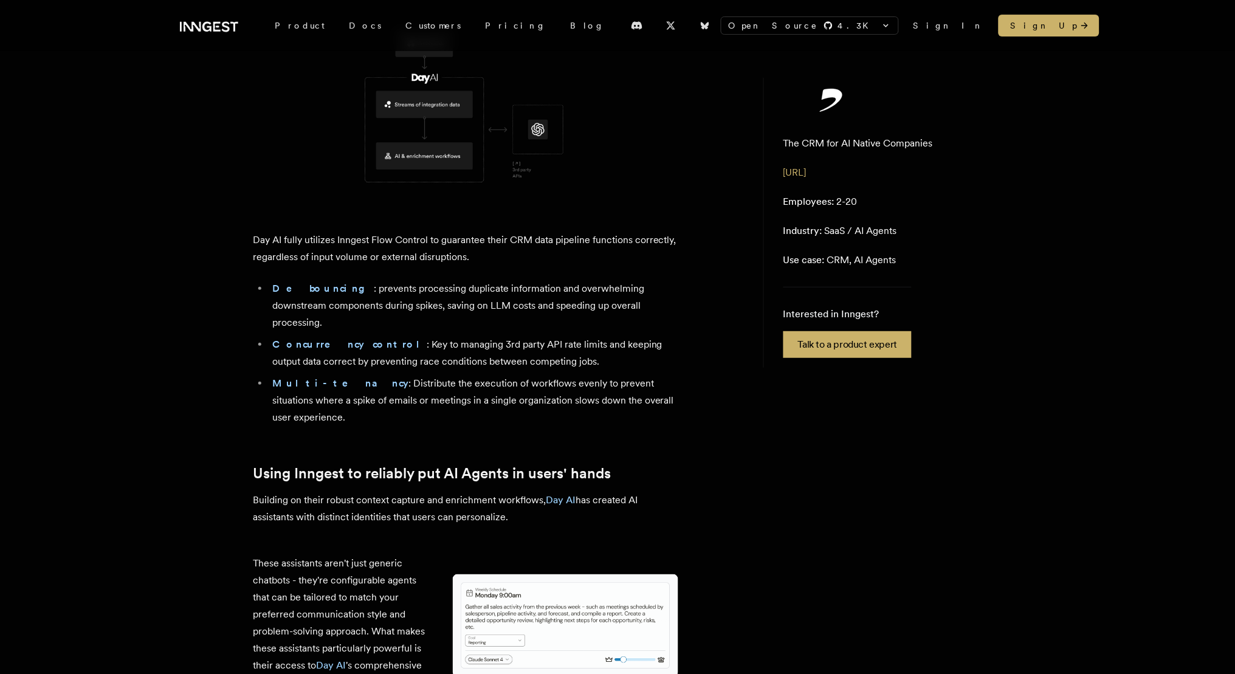
drag, startPoint x: 612, startPoint y: 504, endPoint x: 245, endPoint y: 483, distance: 367.7
drag, startPoint x: 476, startPoint y: 489, endPoint x: 252, endPoint y: 483, distance: 223.7
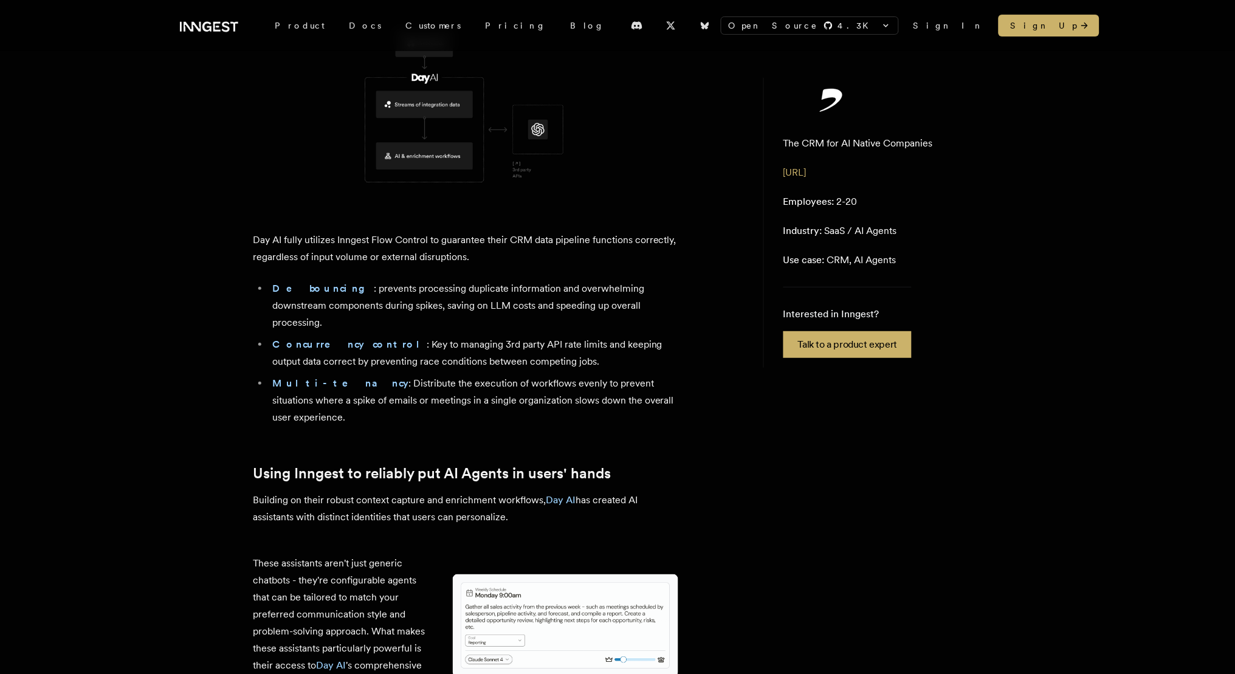
drag, startPoint x: 621, startPoint y: 504, endPoint x: 480, endPoint y: 486, distance: 141.7
